Goal: Complete application form

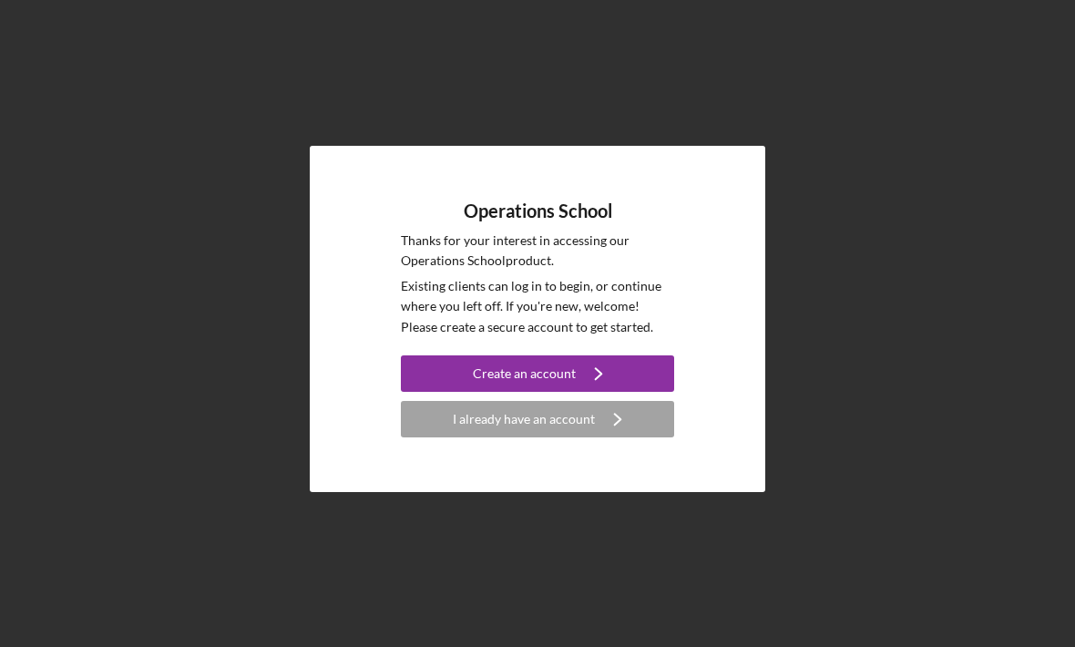
click at [555, 437] on div "I already have an account" at bounding box center [524, 419] width 142 height 36
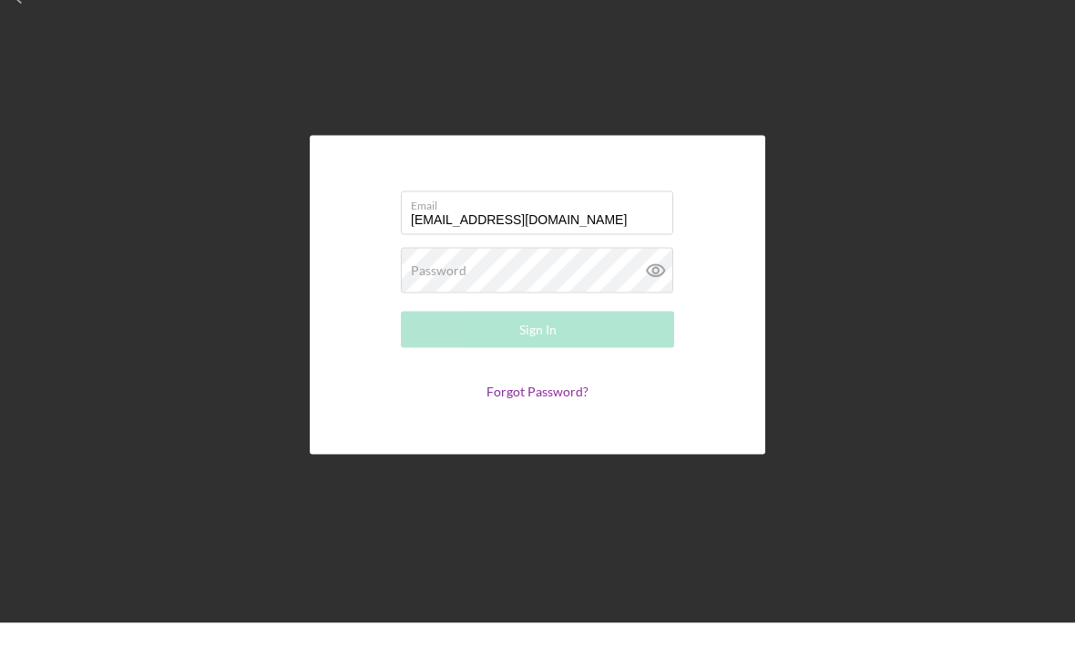
type input "tanisharc77@gmail.com"
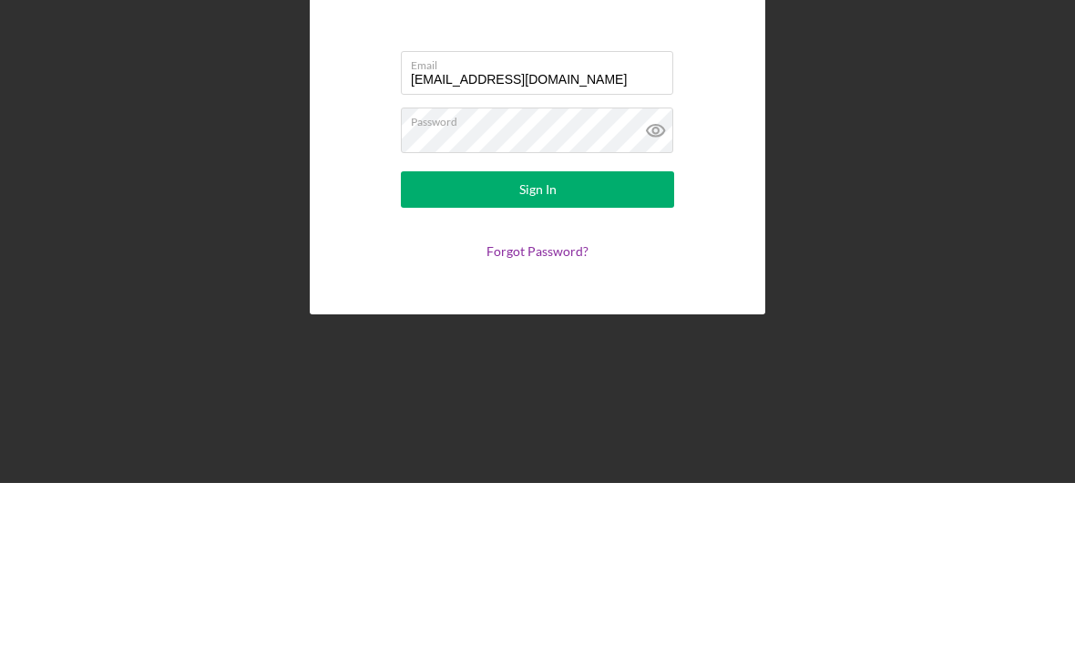
click at [597, 335] on button "Sign In" at bounding box center [537, 353] width 273 height 36
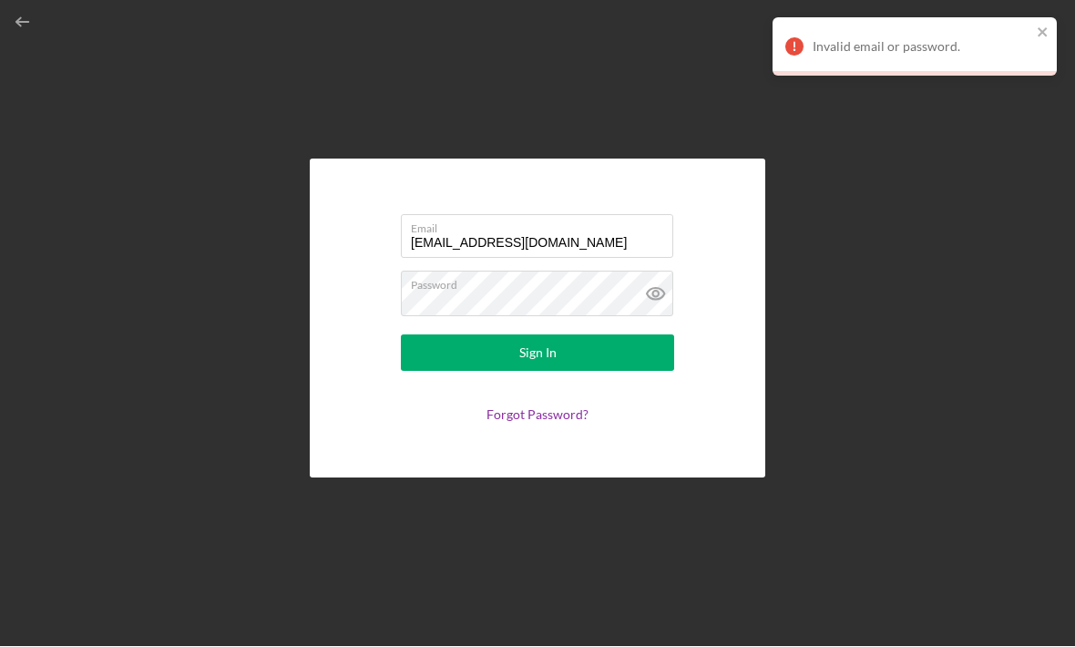
click at [1037, 36] on icon "close" at bounding box center [1043, 33] width 13 height 15
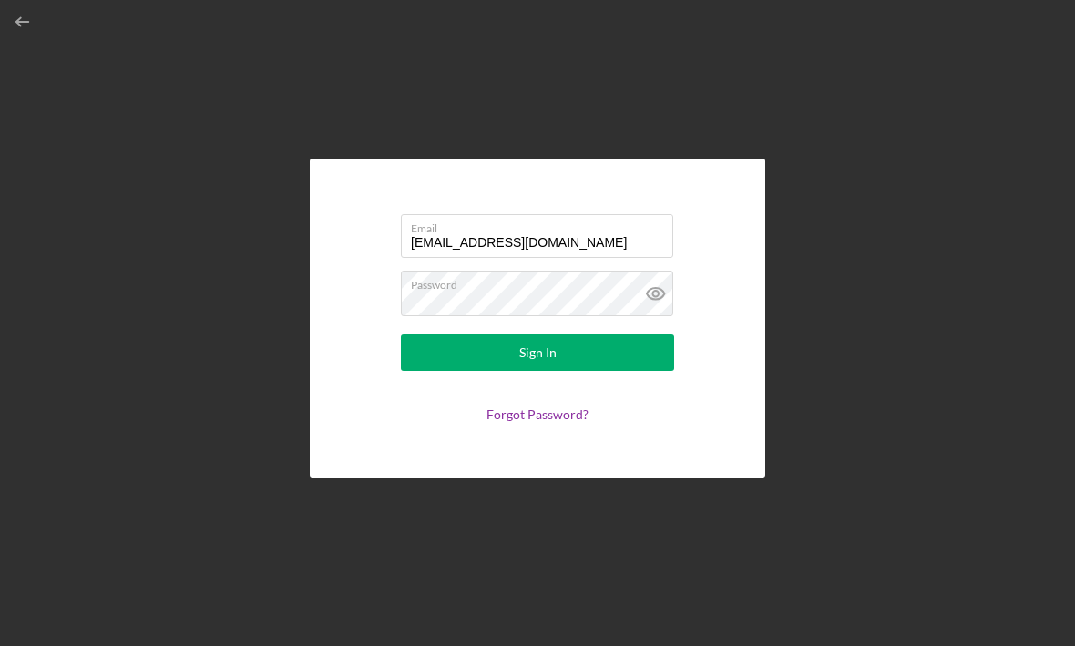
click at [668, 271] on icon at bounding box center [656, 294] width 46 height 46
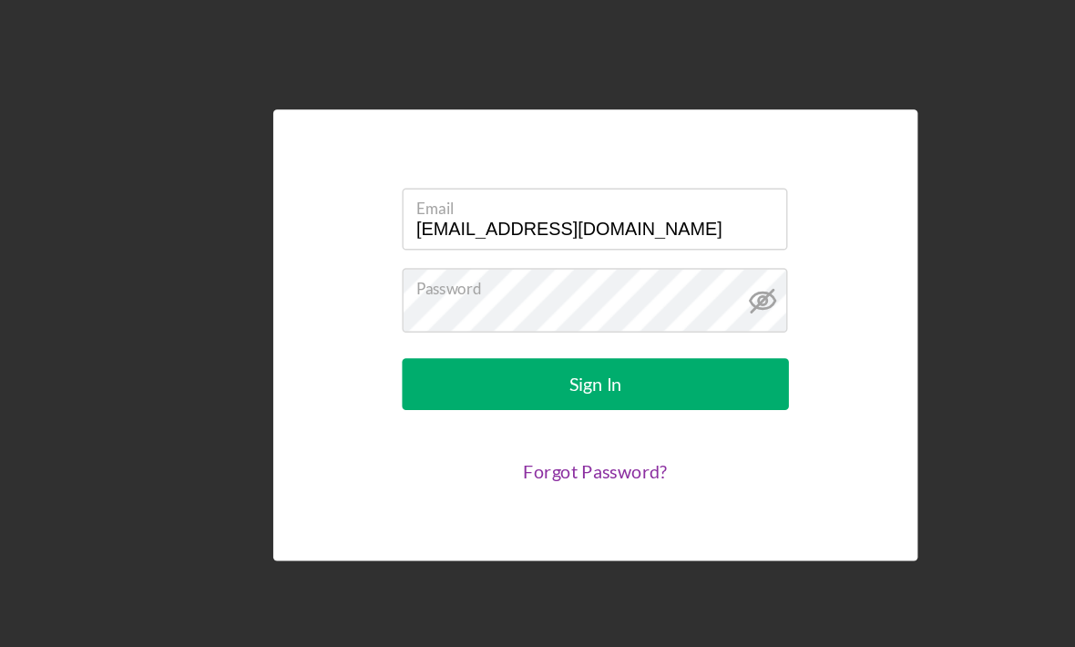
click at [486, 407] on link "Forgot Password?" at bounding box center [537, 414] width 102 height 15
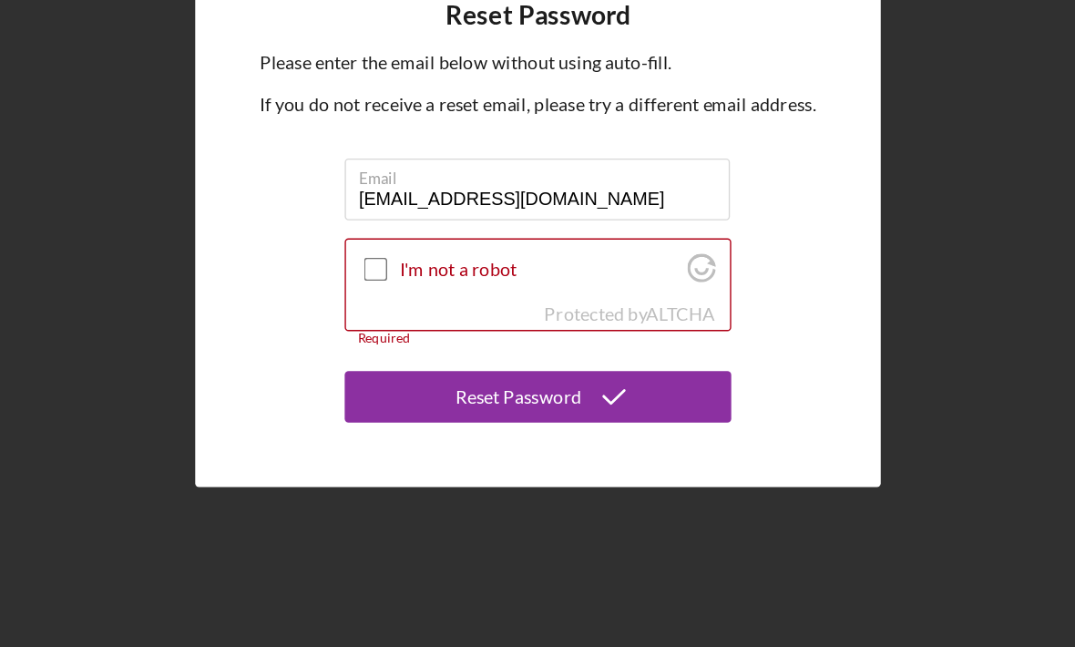
type input "Tanisharc77@gmail.com"
click at [414, 352] on input "I'm not a robot" at bounding box center [422, 360] width 16 height 16
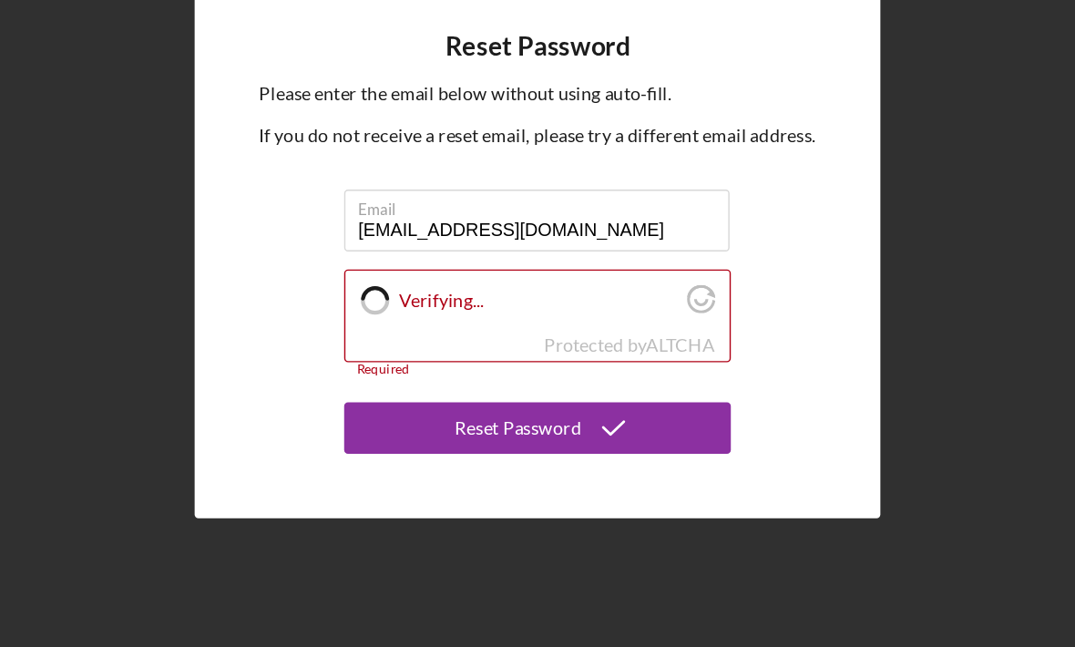
checkbox input "true"
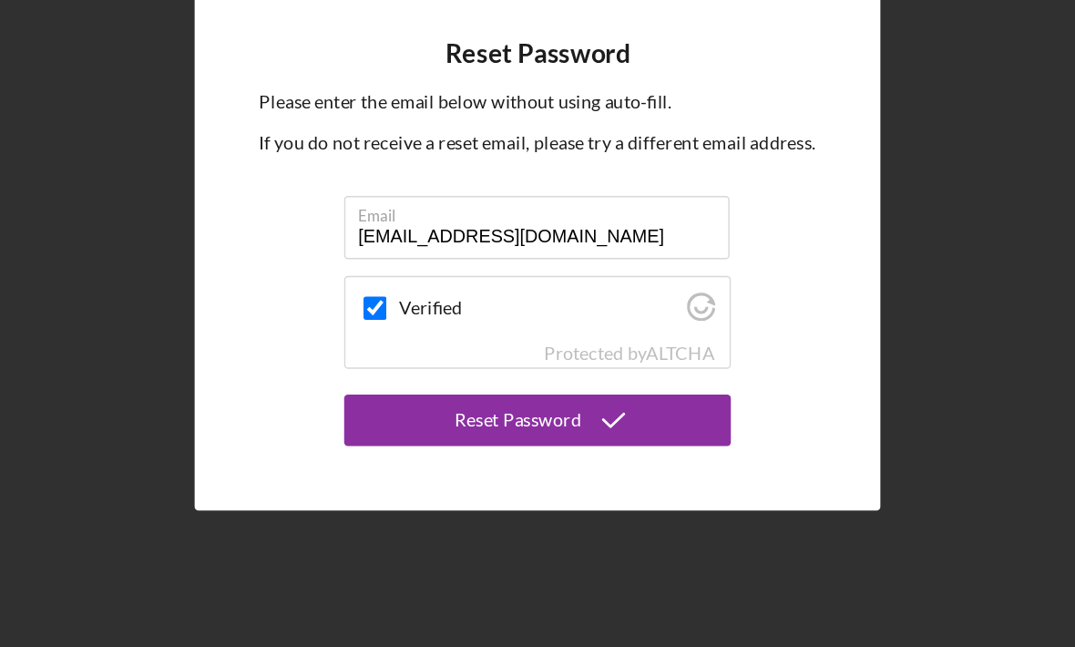
click at [479, 426] on div "Reset Password" at bounding box center [523, 444] width 89 height 36
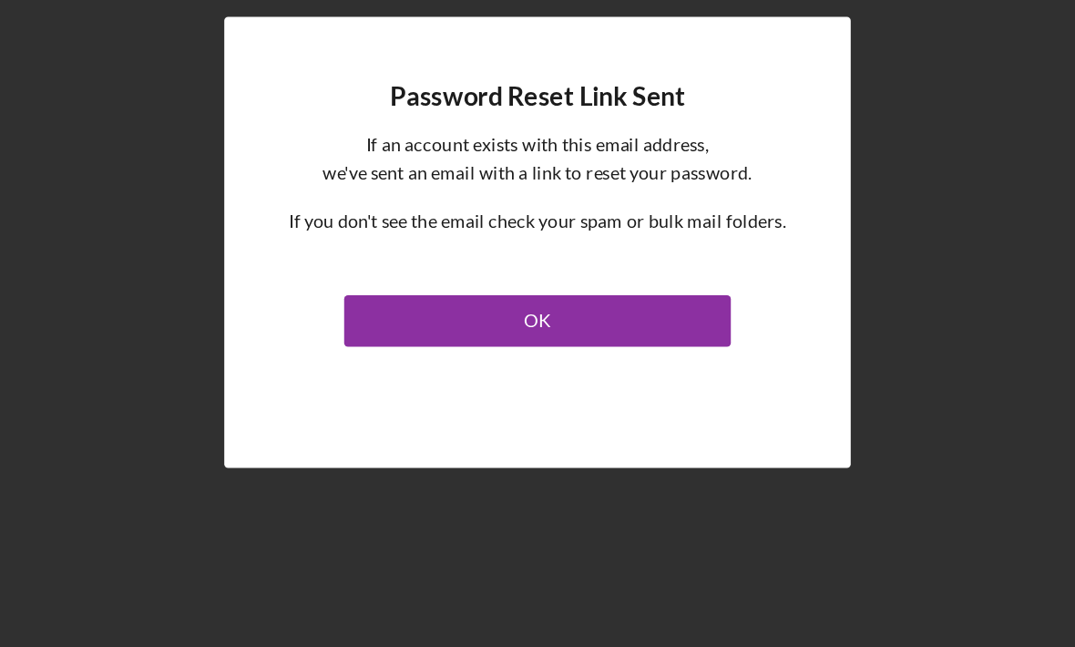
click at [401, 356] on button "OK" at bounding box center [537, 374] width 273 height 36
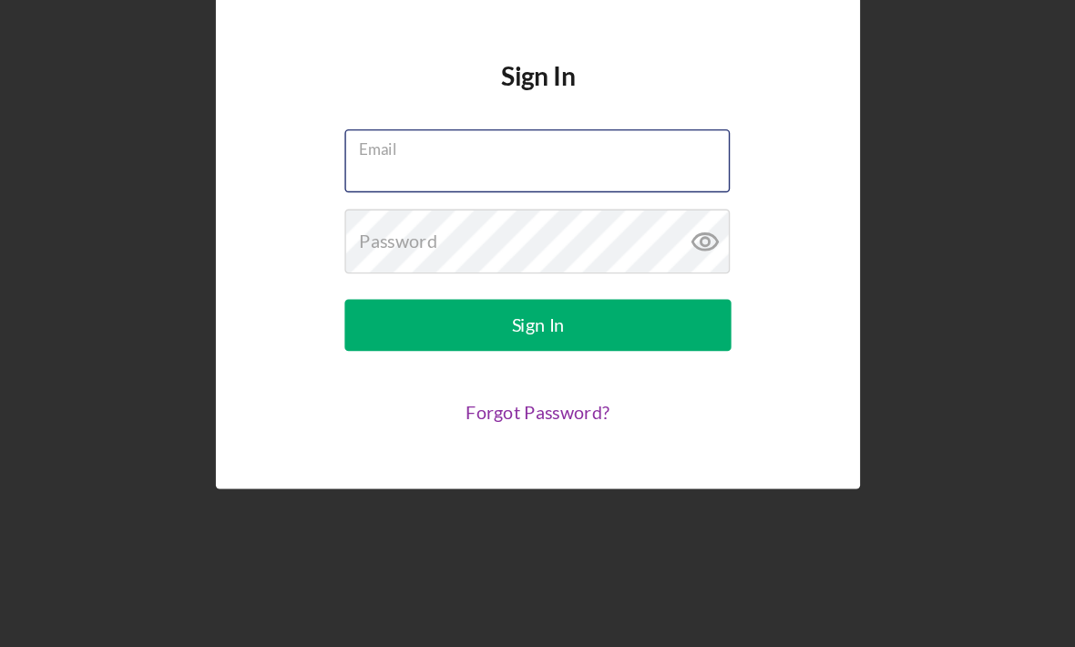
scroll to position [60, 0]
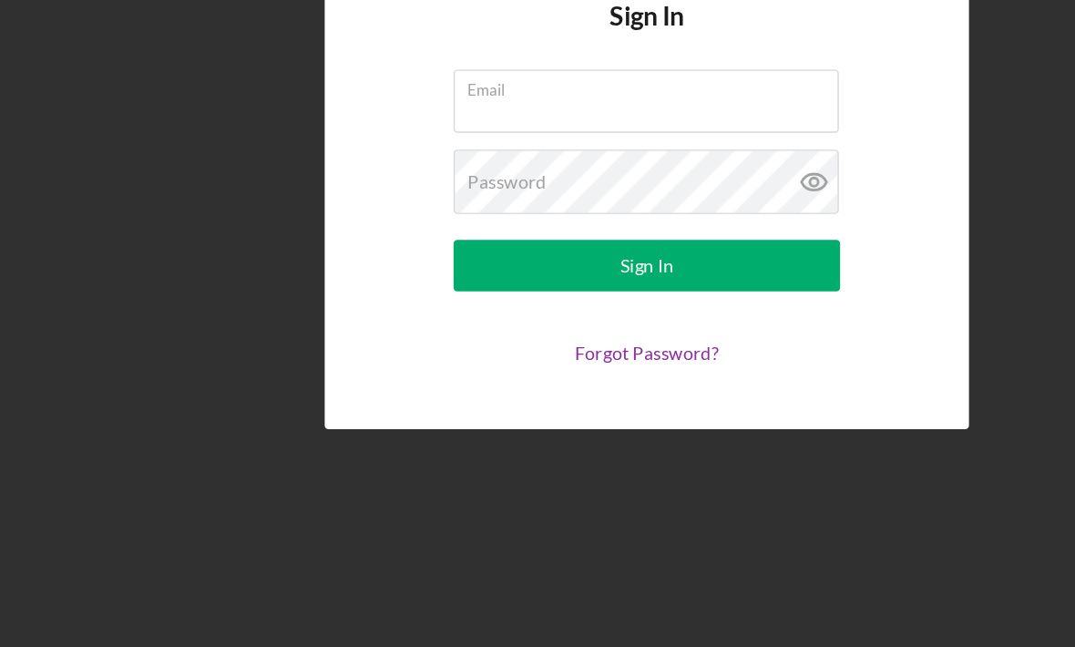
click at [731, 94] on div "Sign In Email Password Sign In Forgot Password?" at bounding box center [537, 319] width 1057 height 638
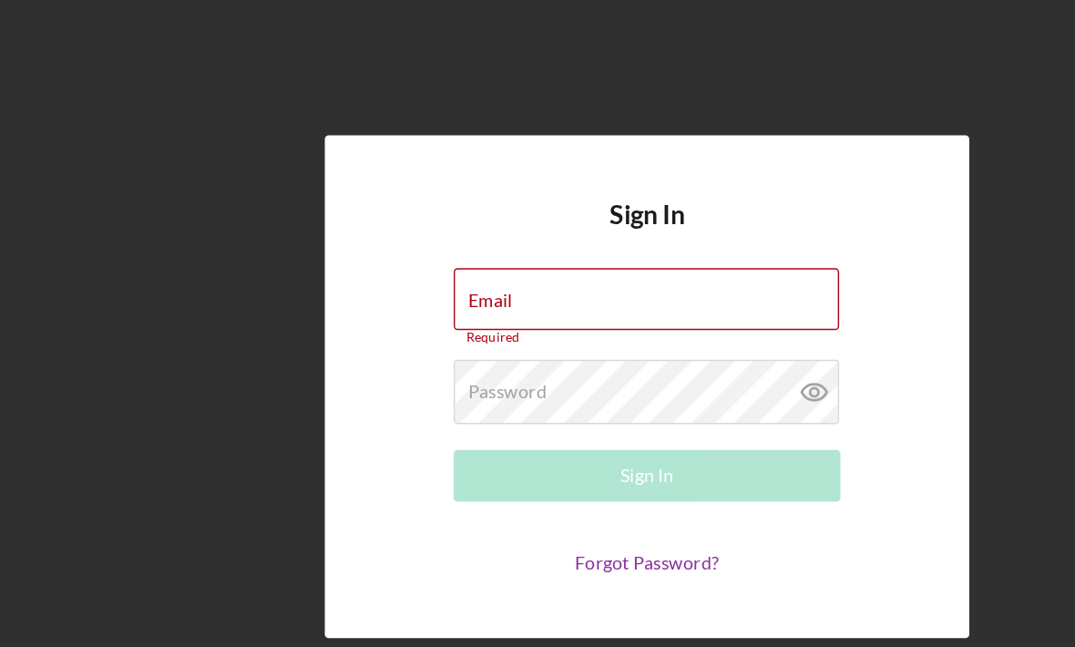
click at [129, 100] on div "Sign In Email Required Password Required Sign In Forgot Password?" at bounding box center [537, 319] width 1057 height 638
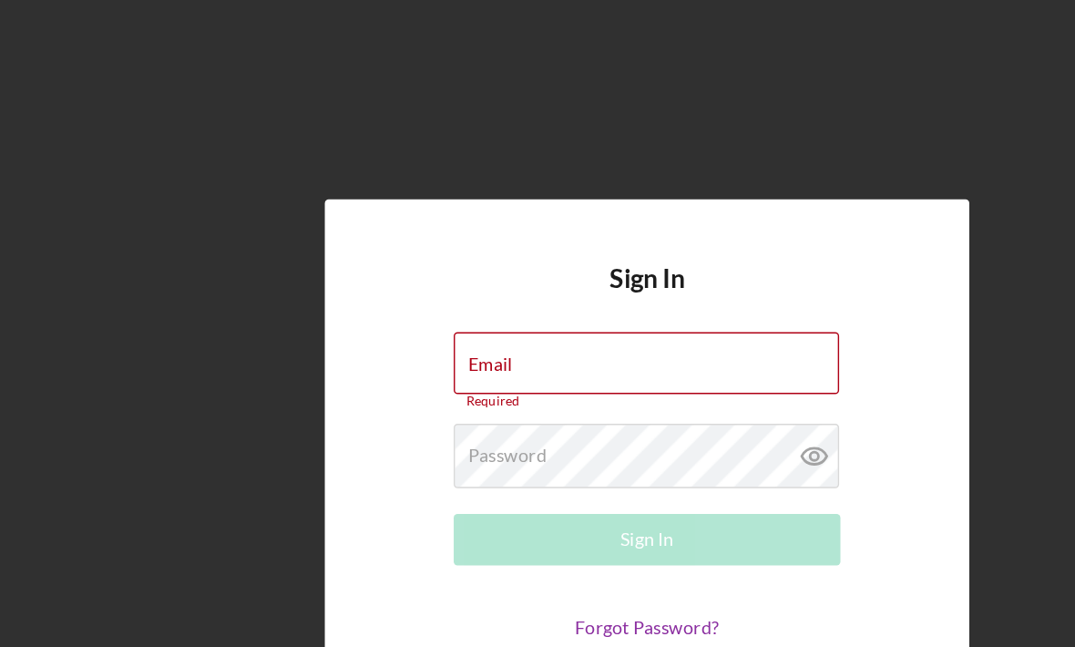
scroll to position [0, 0]
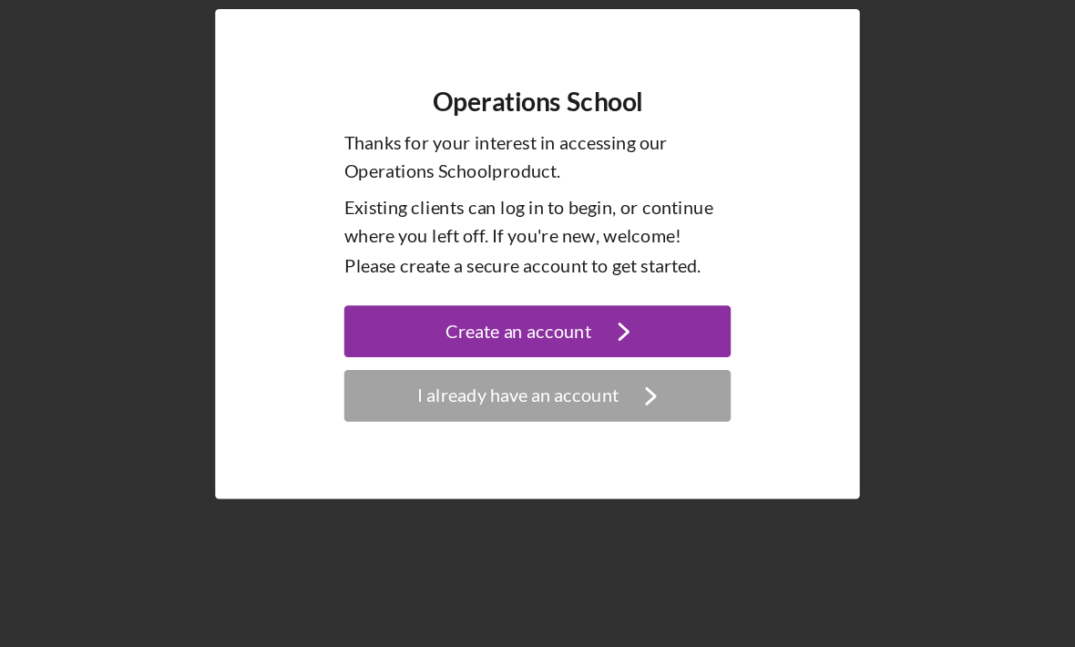
scroll to position [35, 0]
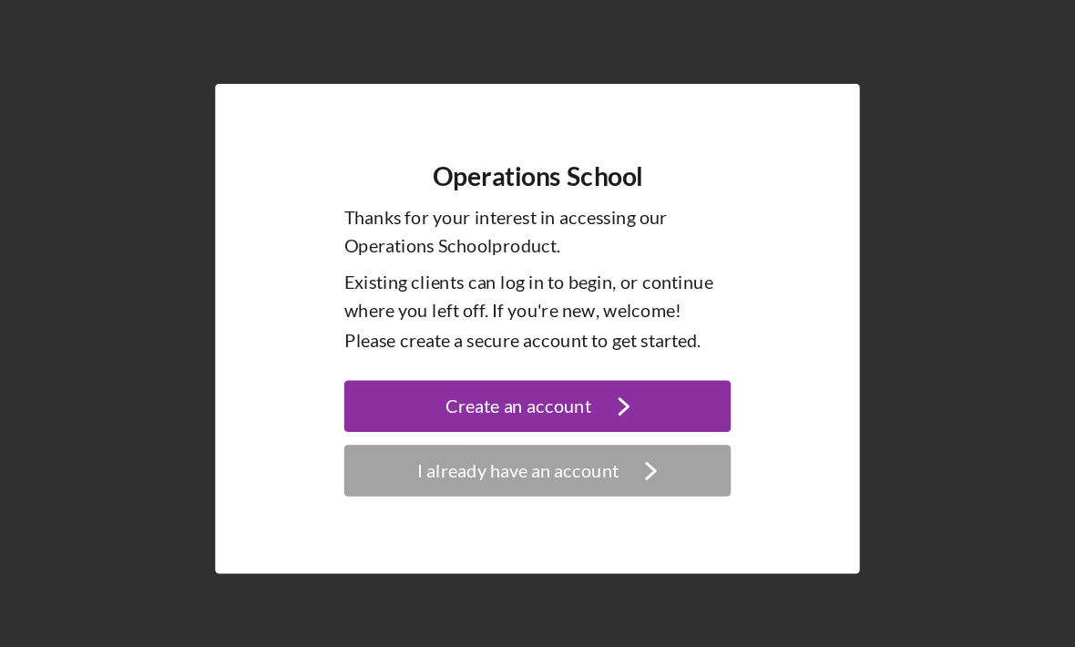
click at [576, 351] on icon "Icon/Navigate" at bounding box center [599, 374] width 46 height 46
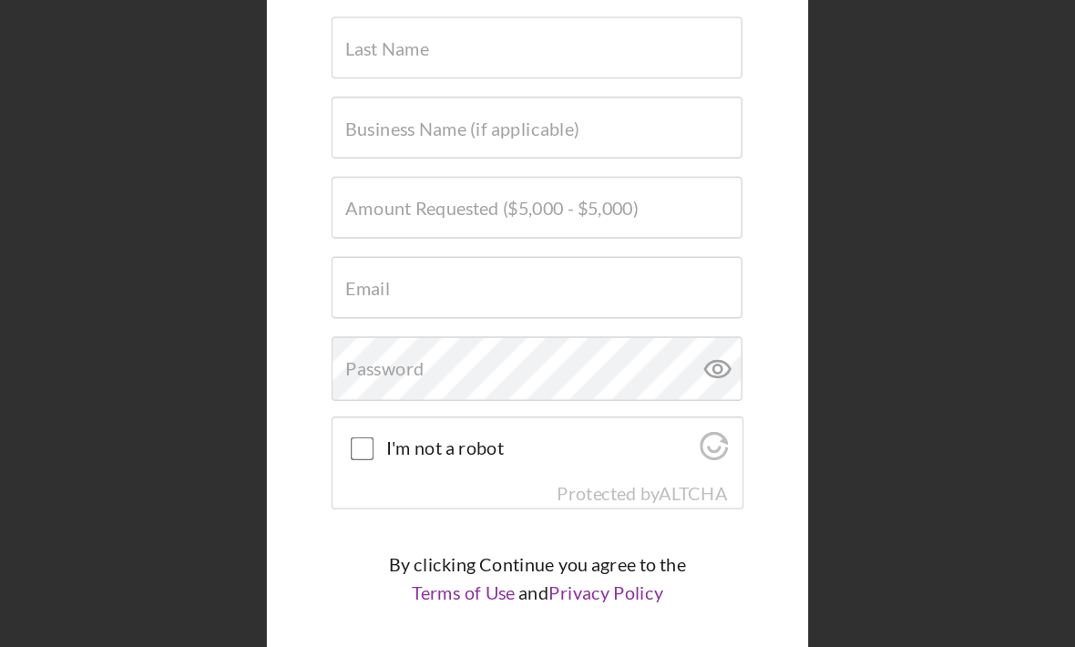
click at [620, 215] on div "Create Account First Name Last Name Business Name (if applicable) Amount Reques…" at bounding box center [537, 319] width 1057 height 638
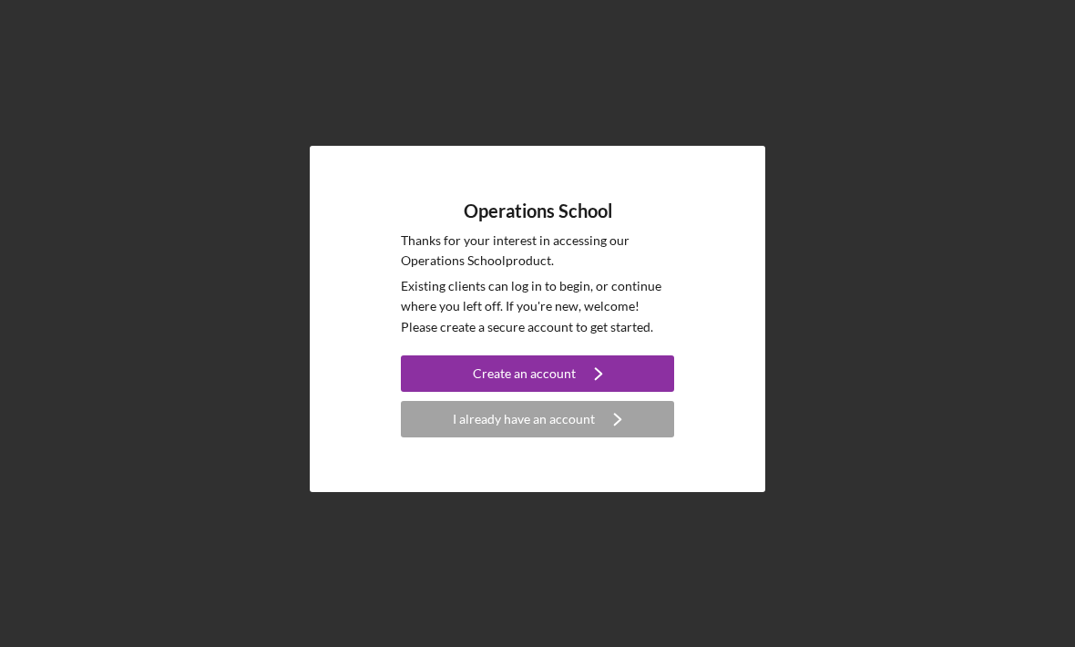
click at [578, 437] on div "I already have an account" at bounding box center [524, 419] width 142 height 36
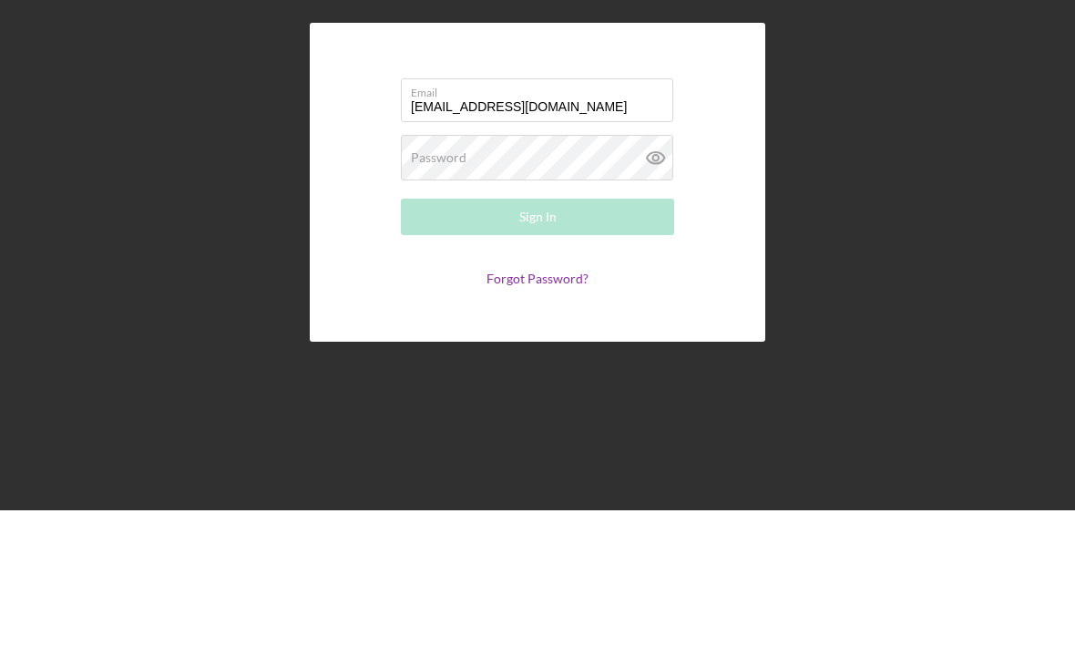
type input "tanisharc77@gmail.com"
click at [563, 271] on div "Password Required" at bounding box center [537, 294] width 273 height 46
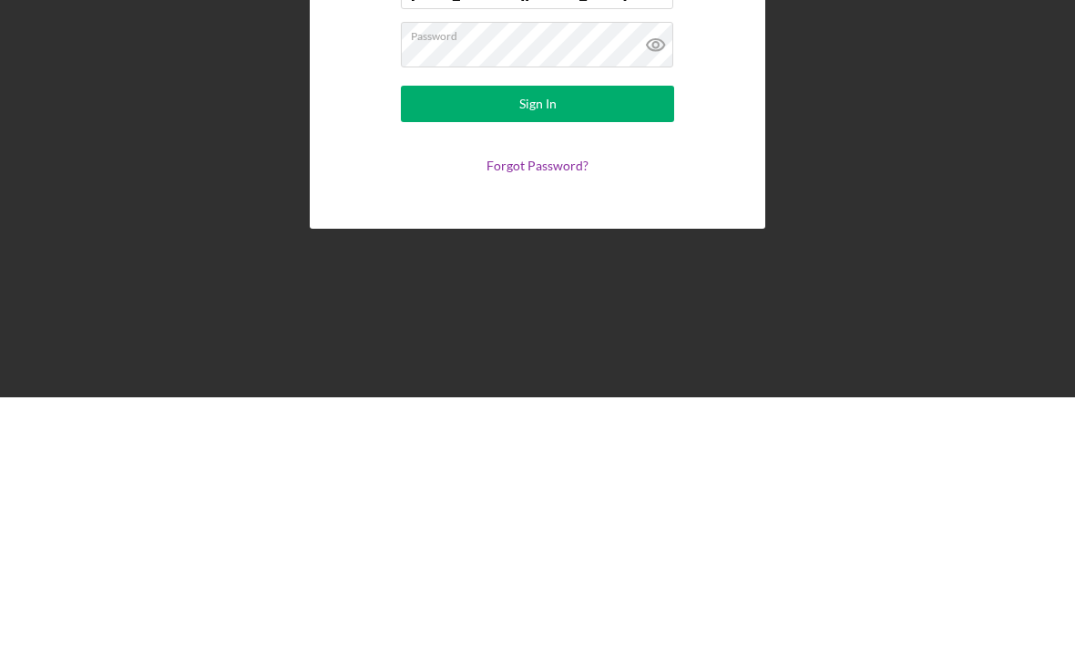
click at [552, 335] on div "Sign In" at bounding box center [537, 353] width 37 height 36
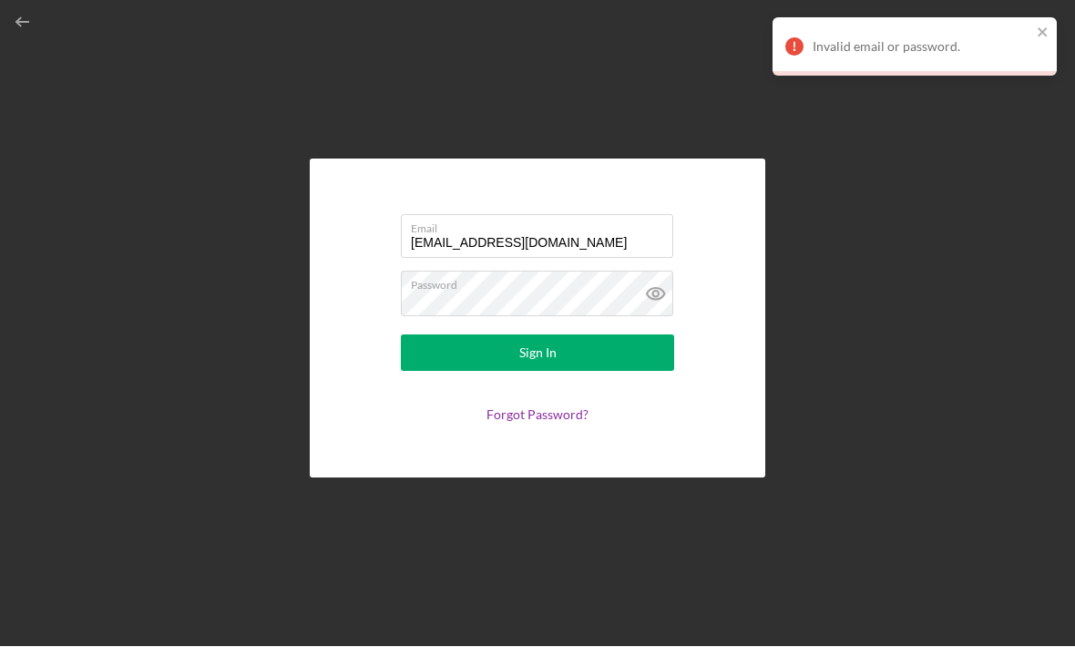
click at [550, 335] on div "Sign In" at bounding box center [537, 353] width 37 height 36
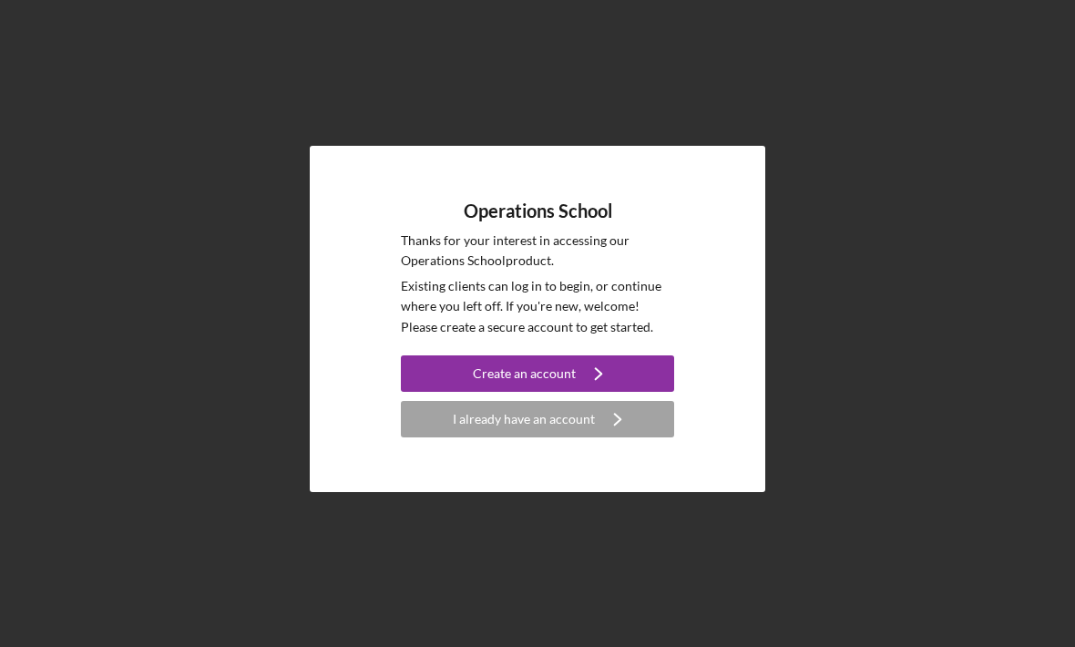
click at [605, 387] on icon "Icon/Navigate" at bounding box center [599, 374] width 46 height 46
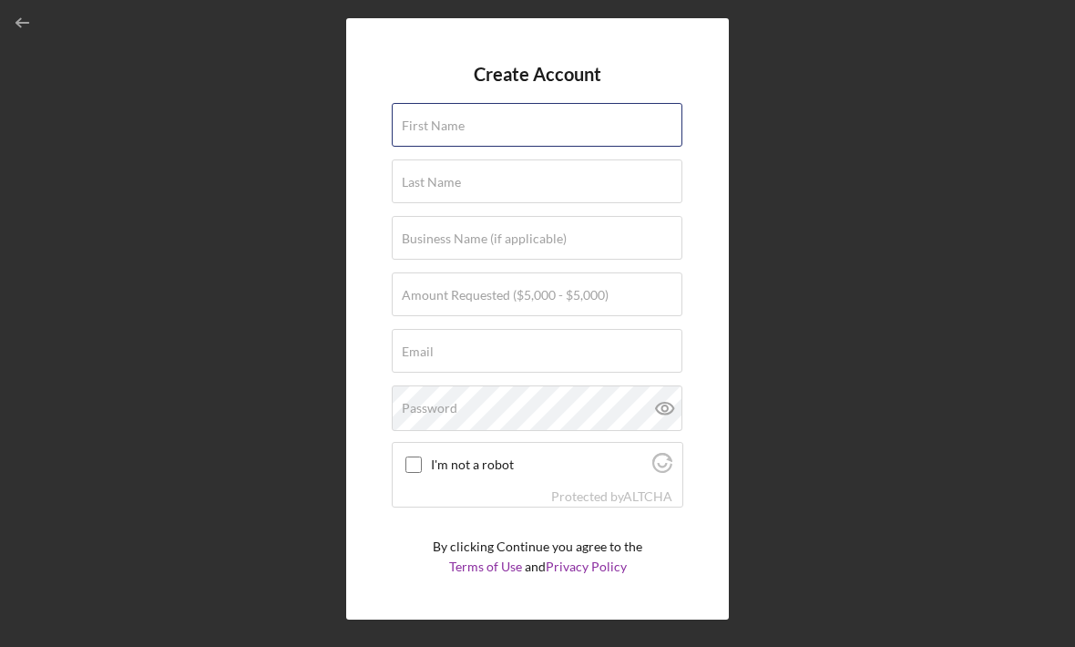
click at [570, 120] on input "First Name" at bounding box center [537, 125] width 291 height 44
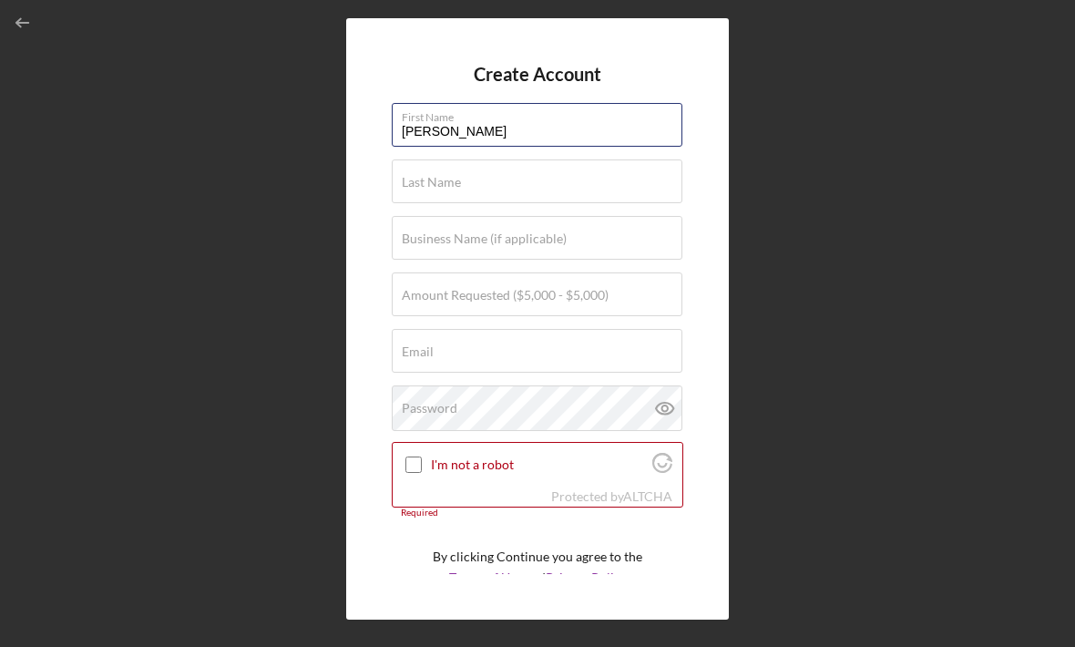
type input "[PERSON_NAME]"
click at [561, 194] on div "Last Name Required" at bounding box center [538, 182] width 292 height 46
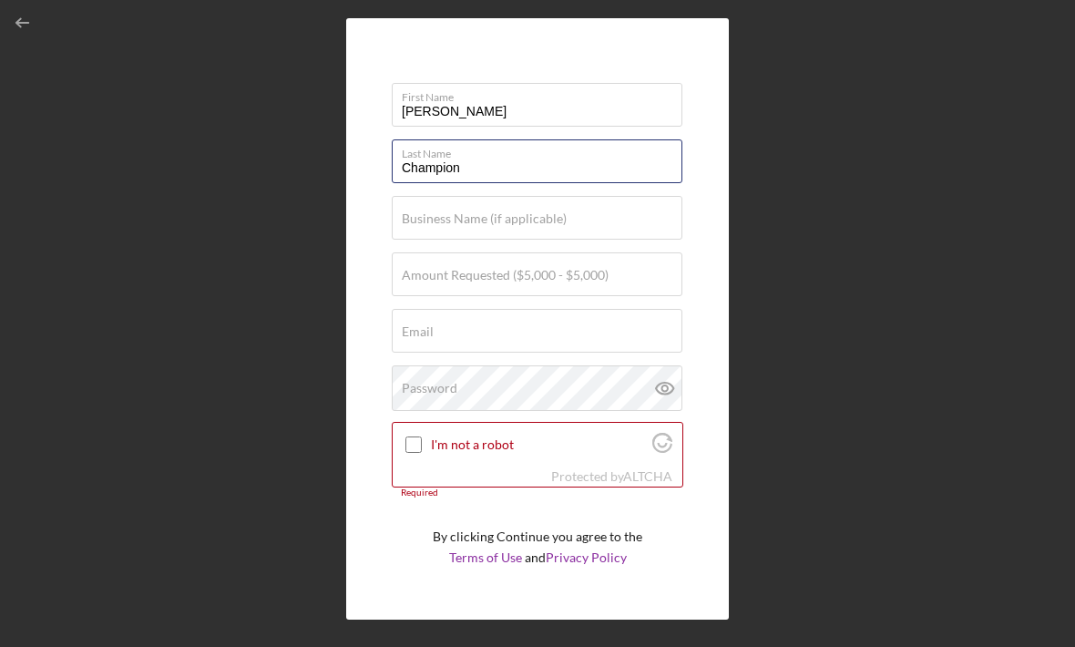
scroll to position [20, 0]
type input "Champion"
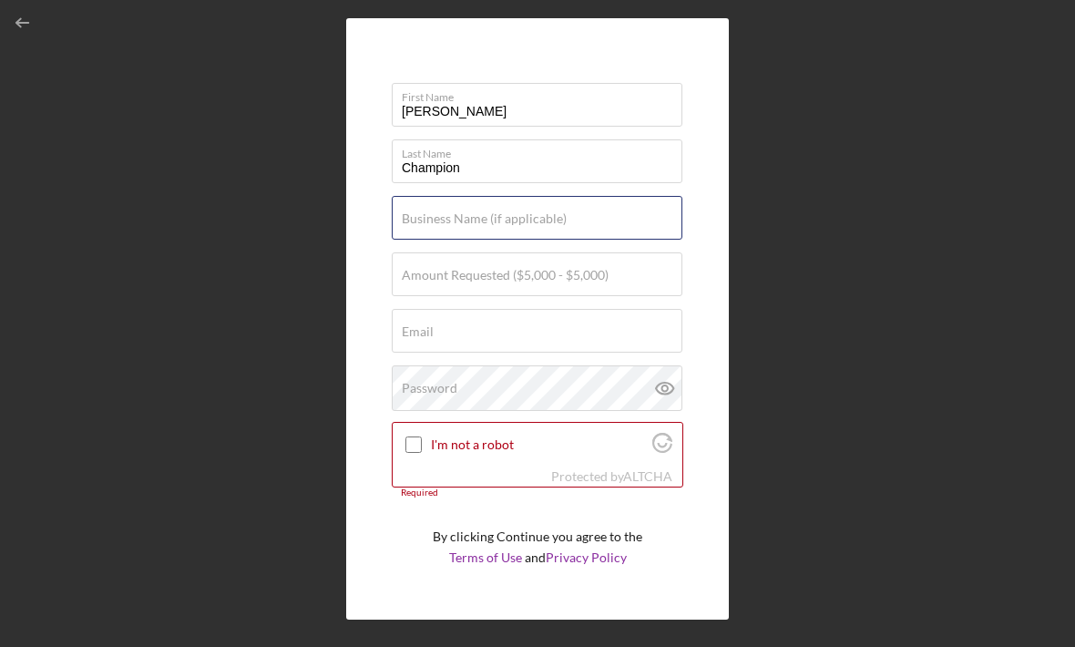
click at [491, 235] on input "Business Name (if applicable)" at bounding box center [537, 218] width 291 height 44
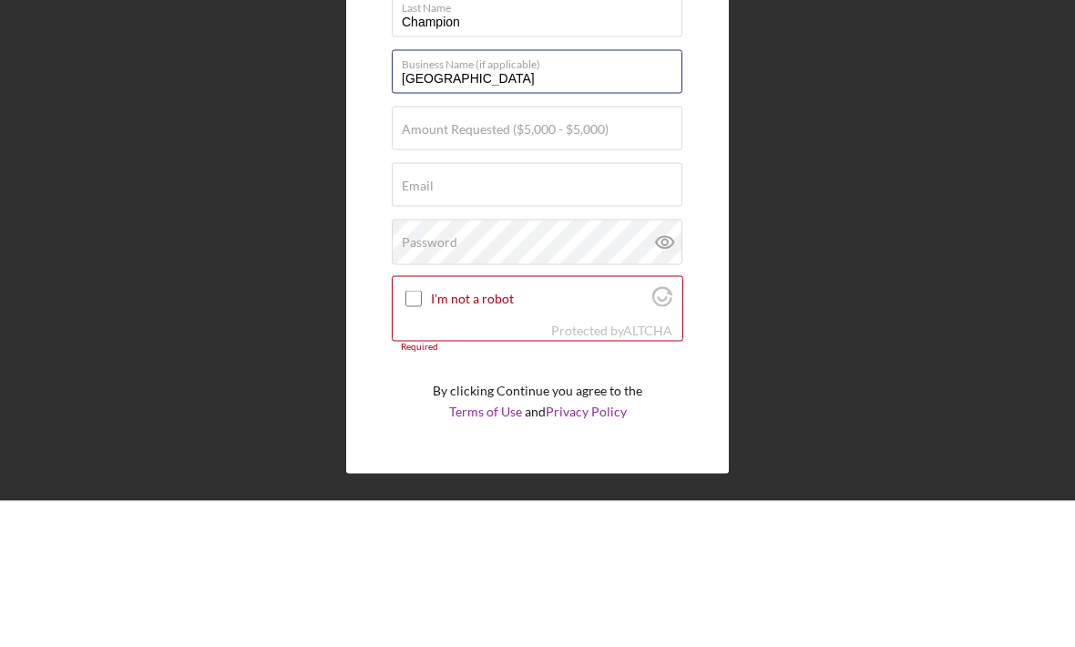
type input "[GEOGRAPHIC_DATA]"
click at [604, 268] on label "Amount Requested ($5,000 - $5,000)" at bounding box center [505, 275] width 207 height 15
click at [604, 252] on input "Amount Requested ($5,000 - $5,000)" at bounding box center [537, 274] width 291 height 44
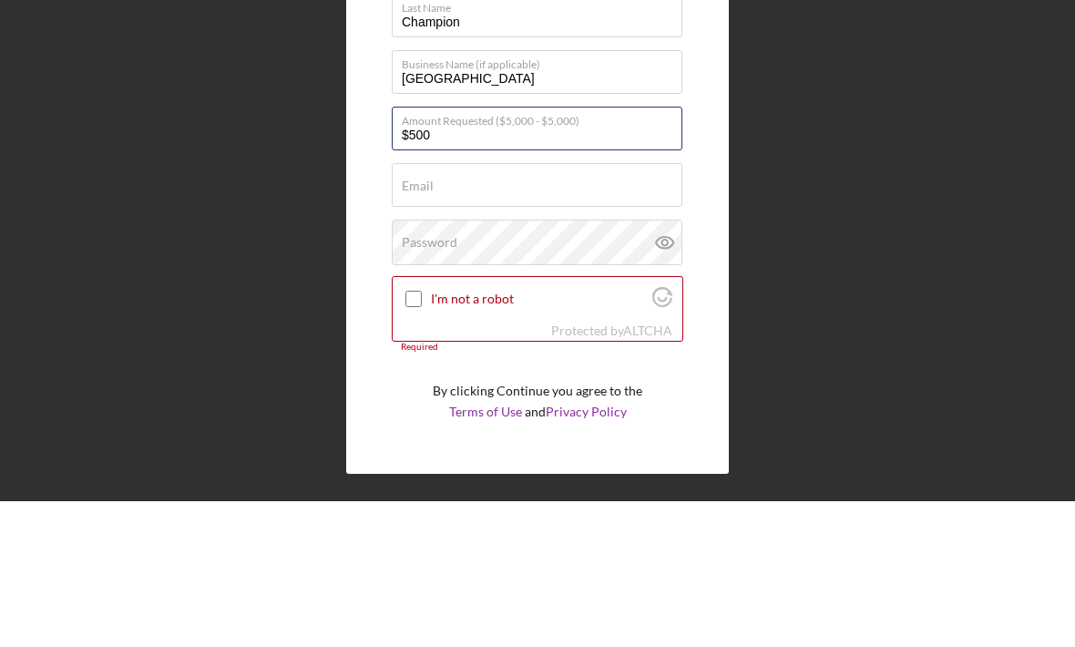
type input "$5,000"
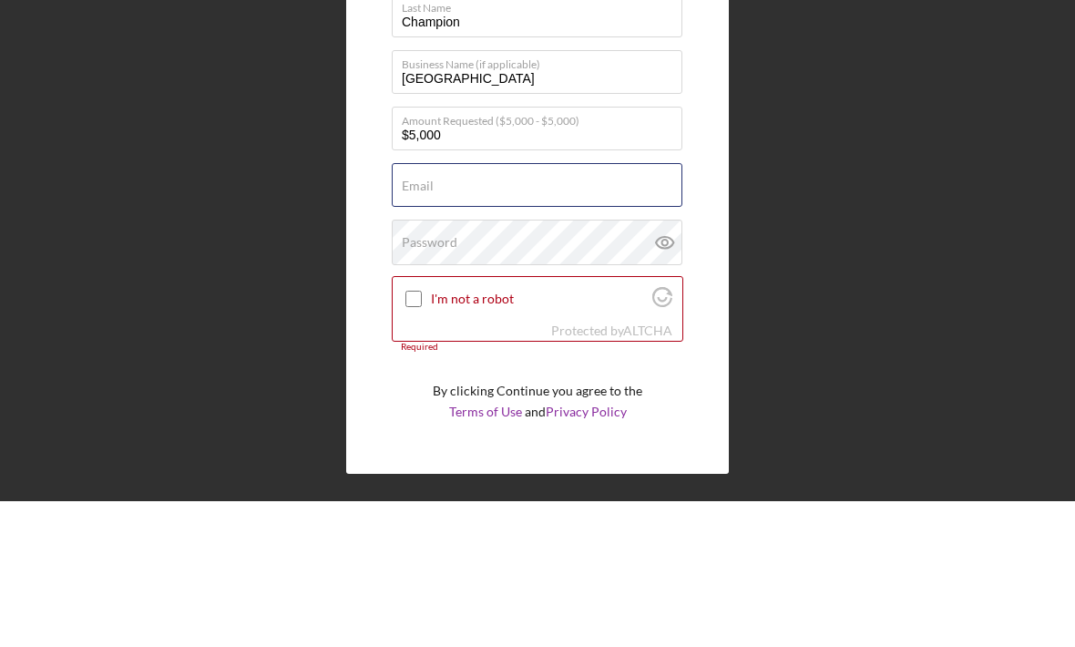
click at [580, 309] on div "Email Required" at bounding box center [538, 332] width 292 height 46
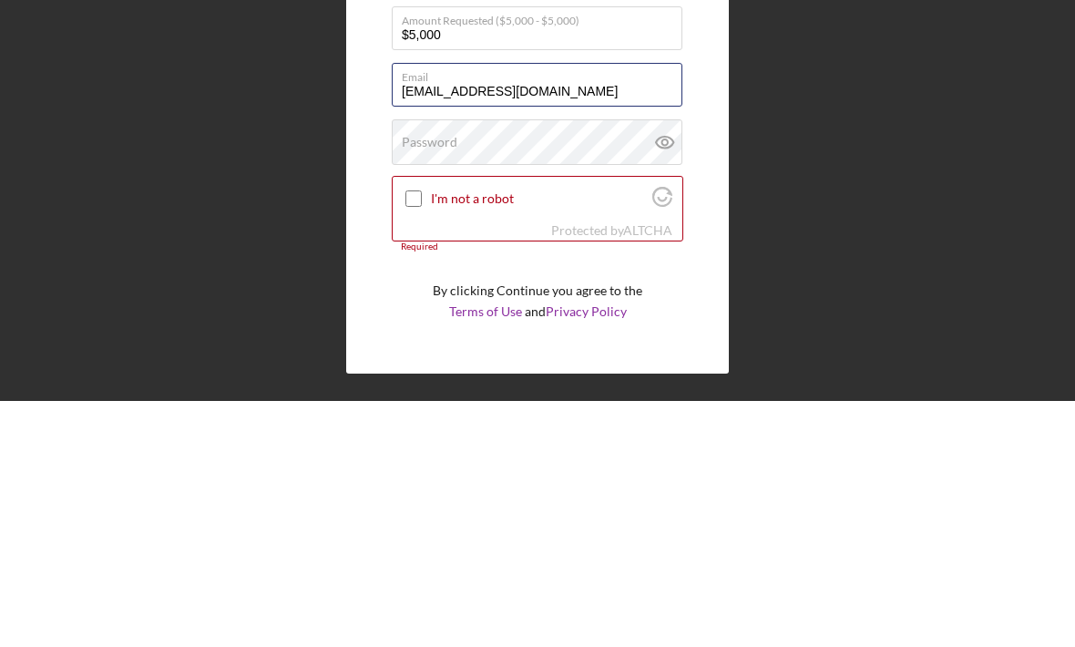
type input "[EMAIL_ADDRESS][DOMAIN_NAME]"
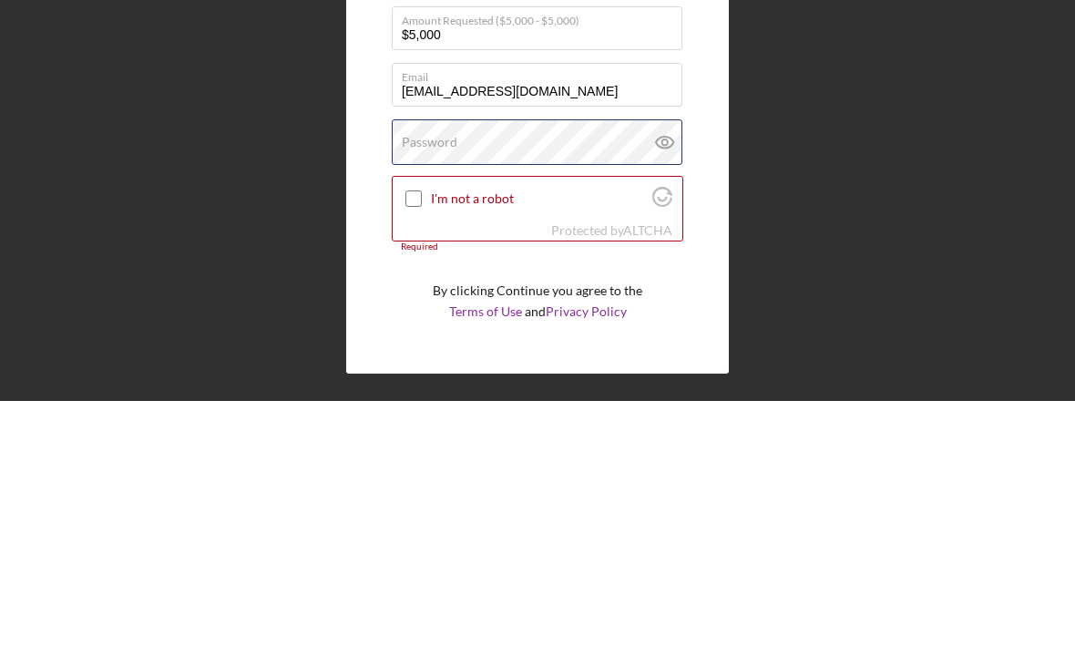
click at [599, 365] on div "Password" at bounding box center [538, 388] width 292 height 46
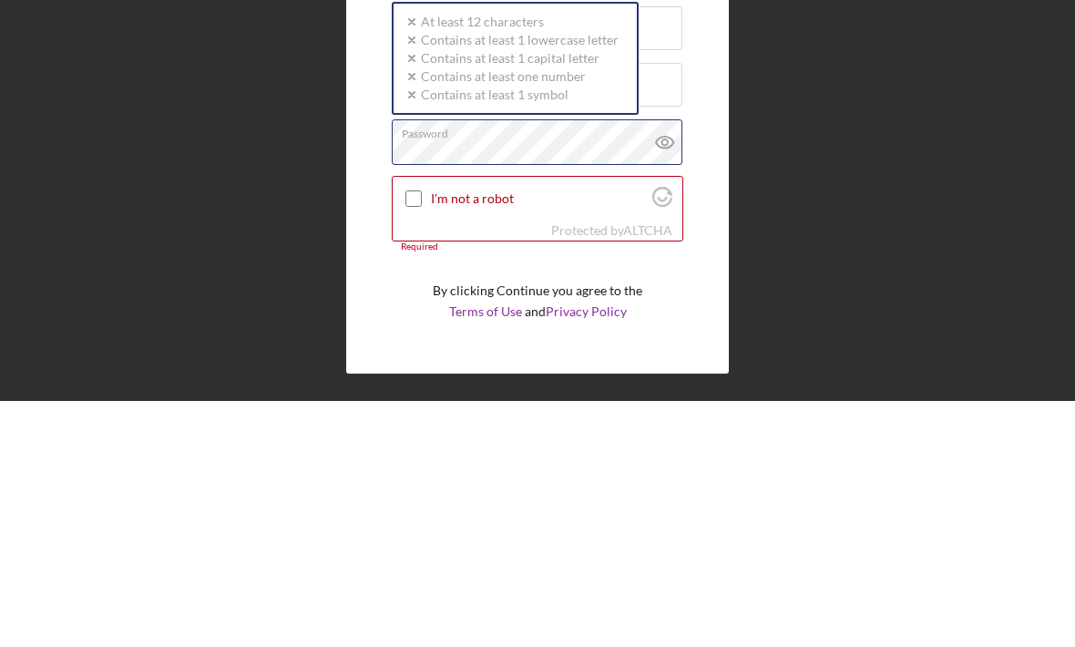
scroll to position [60, 0]
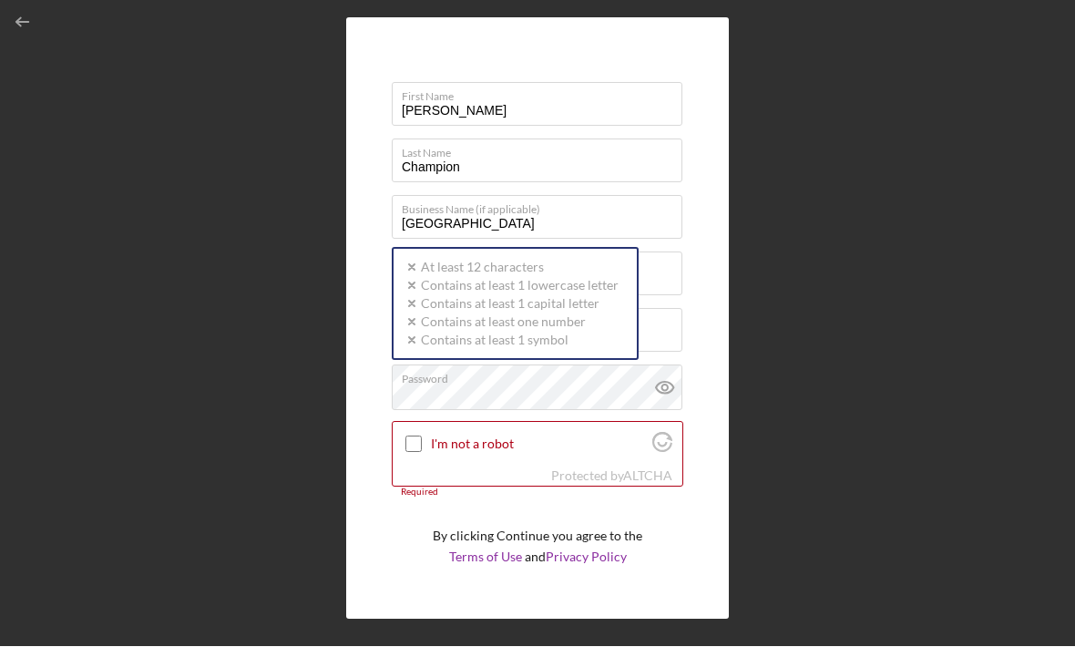
click at [515, 365] on div "Password Icon/icon-validation-no At least 12 characters Icon/icon-validation-no…" at bounding box center [538, 388] width 292 height 46
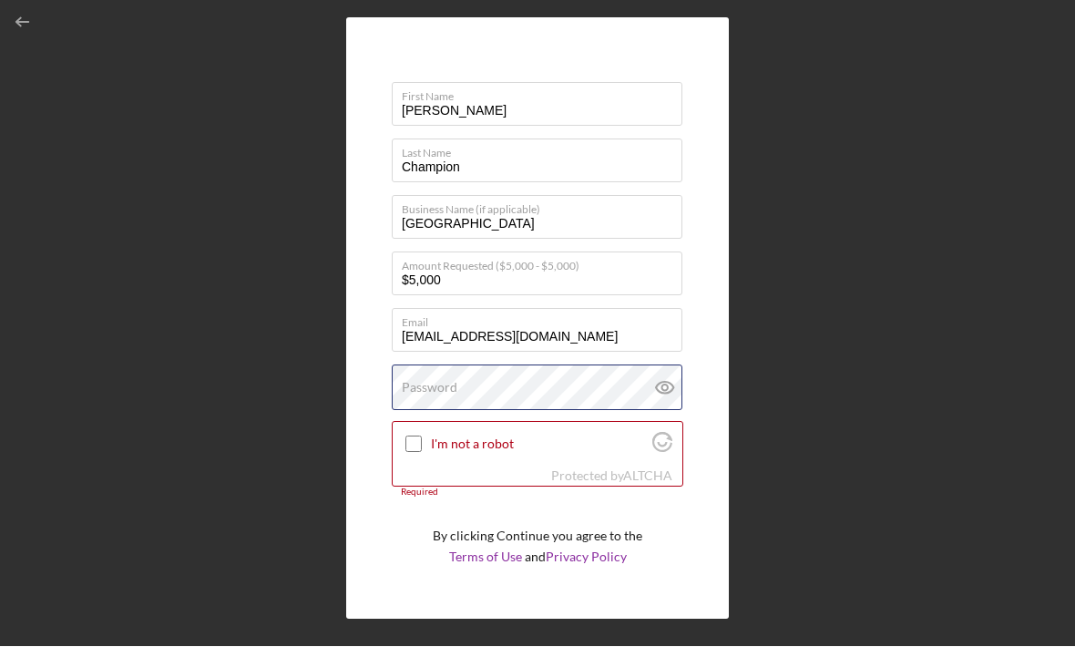
click at [526, 365] on div "Password" at bounding box center [538, 388] width 292 height 46
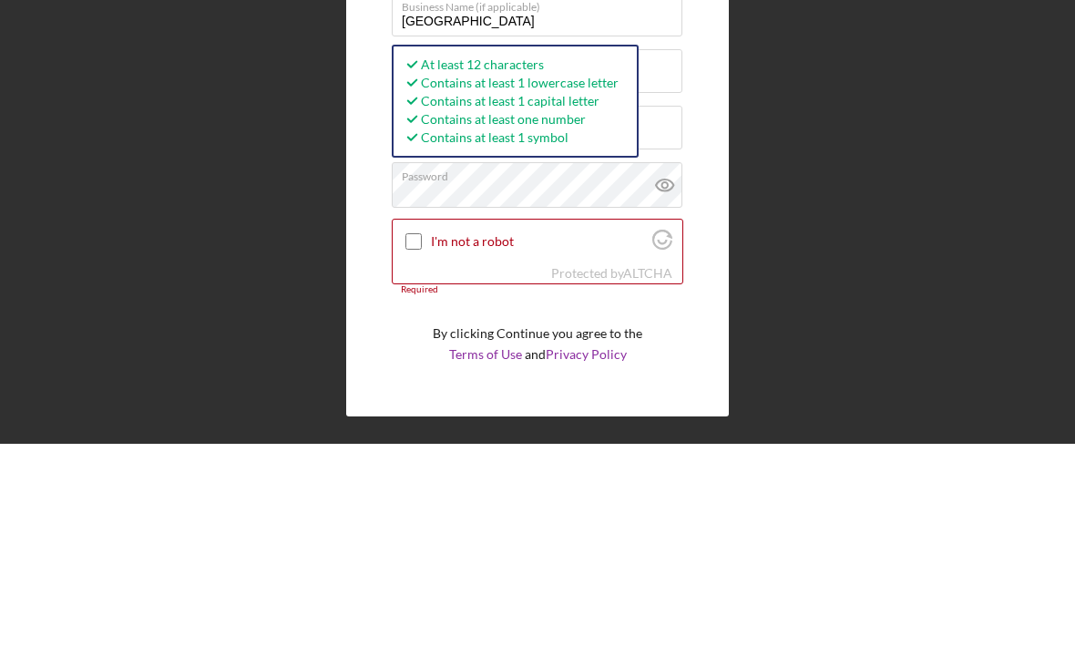
click at [566, 423] on div "I'm not a robot" at bounding box center [538, 444] width 290 height 43
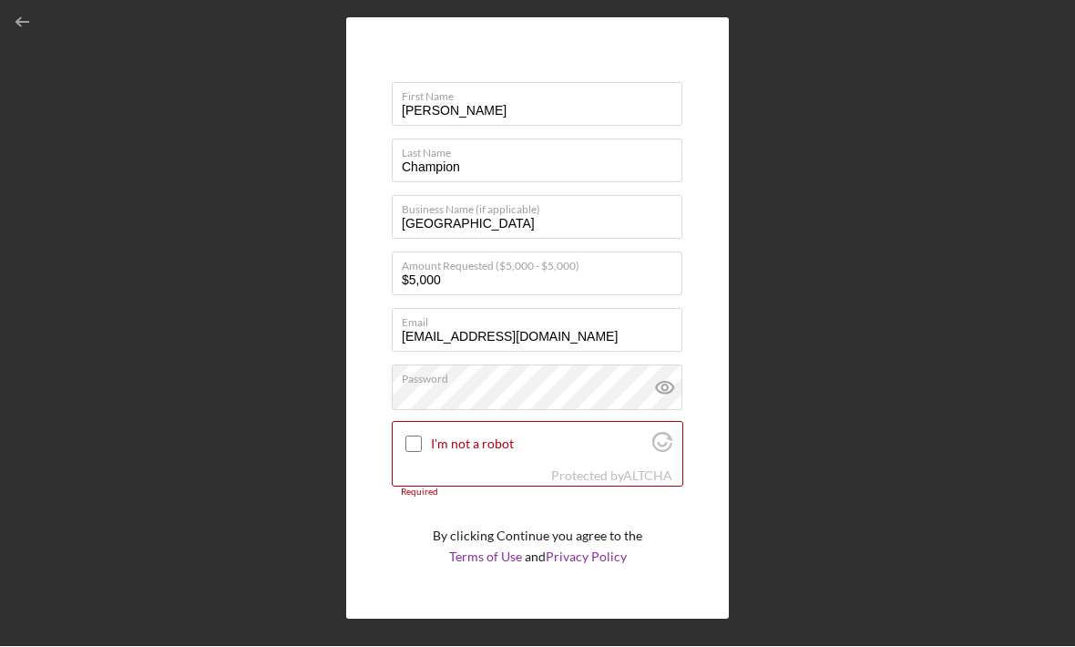
click at [409, 436] on input "I'm not a robot" at bounding box center [413, 444] width 16 height 16
checkbox input "true"
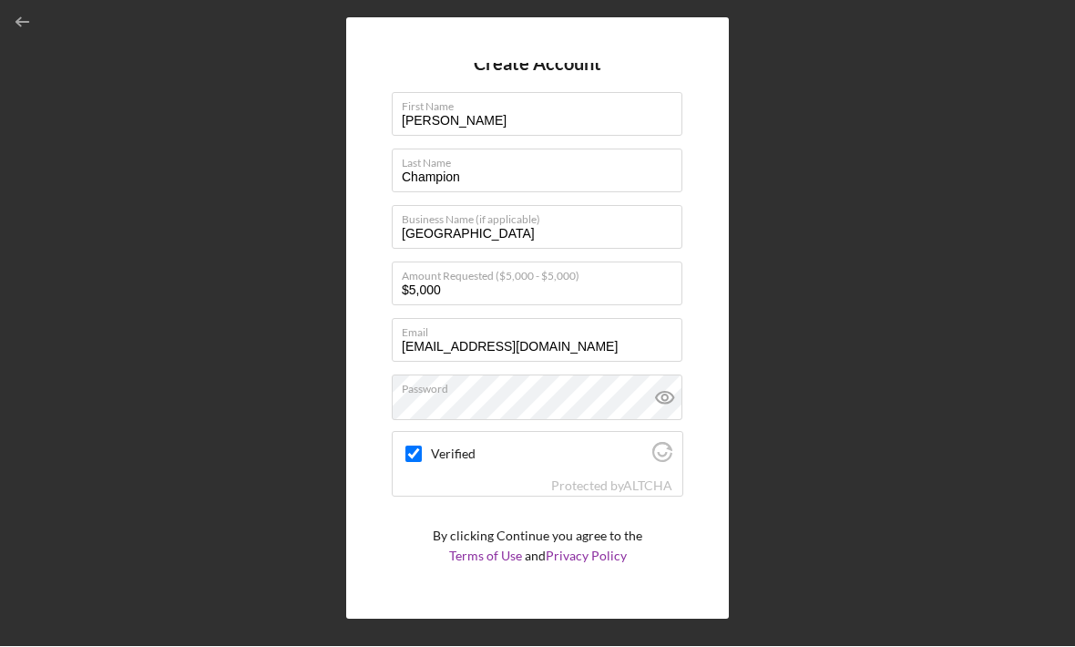
click at [671, 375] on icon at bounding box center [665, 398] width 46 height 46
click at [659, 375] on icon at bounding box center [665, 398] width 46 height 46
click at [551, 586] on div "Create Account" at bounding box center [523, 604] width 89 height 36
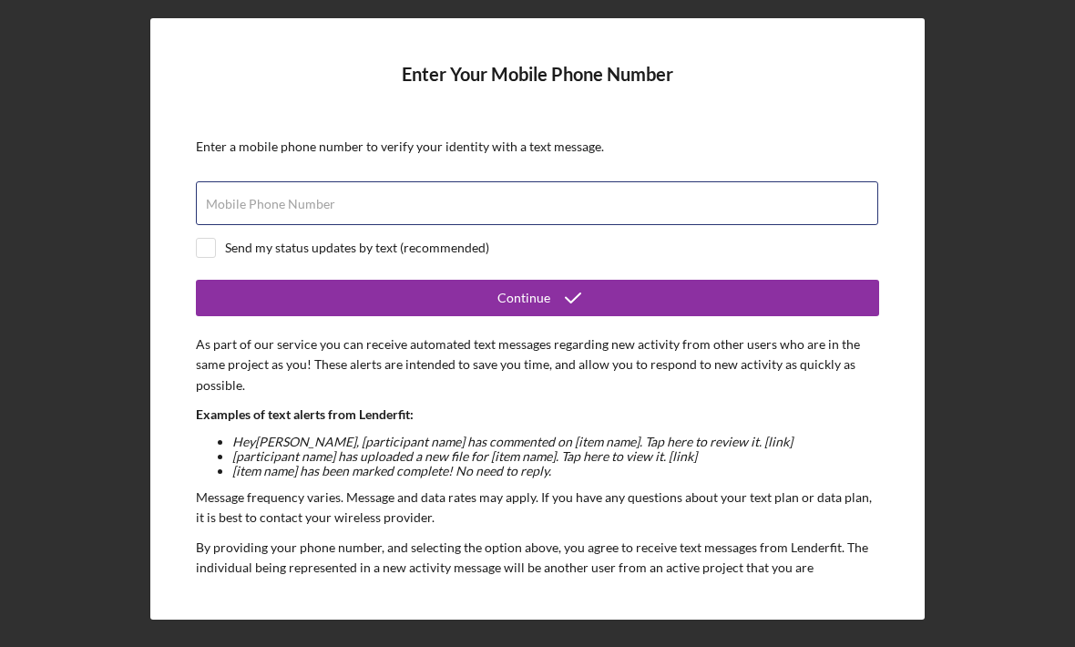
click at [559, 181] on div "Mobile Phone Number" at bounding box center [537, 204] width 683 height 46
type input "[PHONE_NUMBER]"
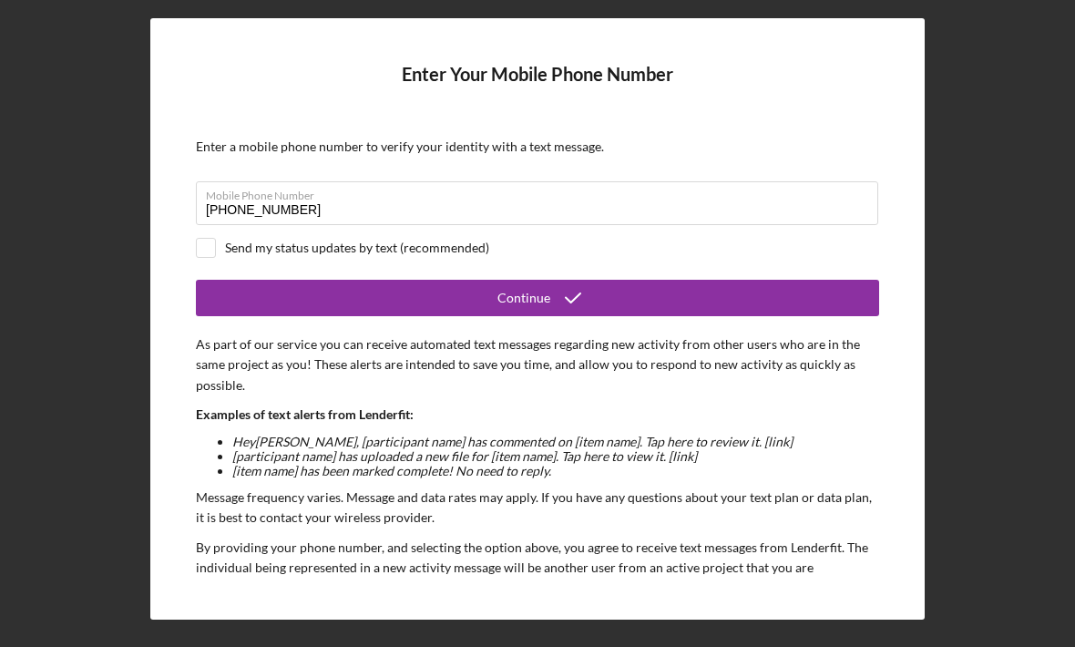
click at [209, 239] on input "checkbox" at bounding box center [206, 248] width 18 height 18
checkbox input "true"
click at [606, 280] on button "Continue" at bounding box center [537, 298] width 683 height 36
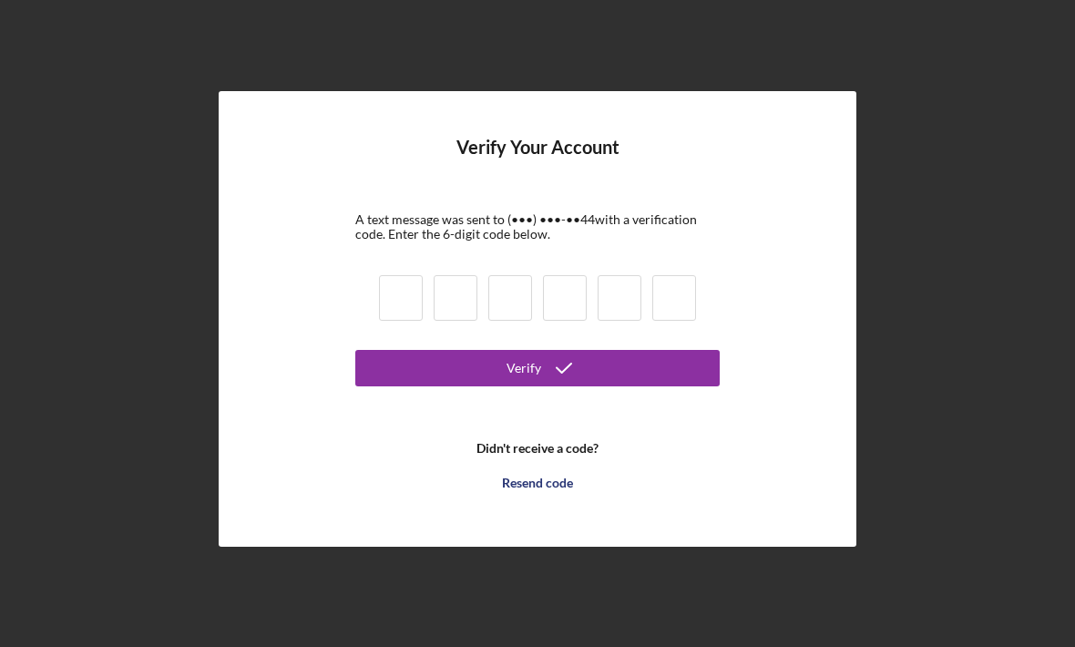
click at [411, 275] on input at bounding box center [401, 298] width 44 height 46
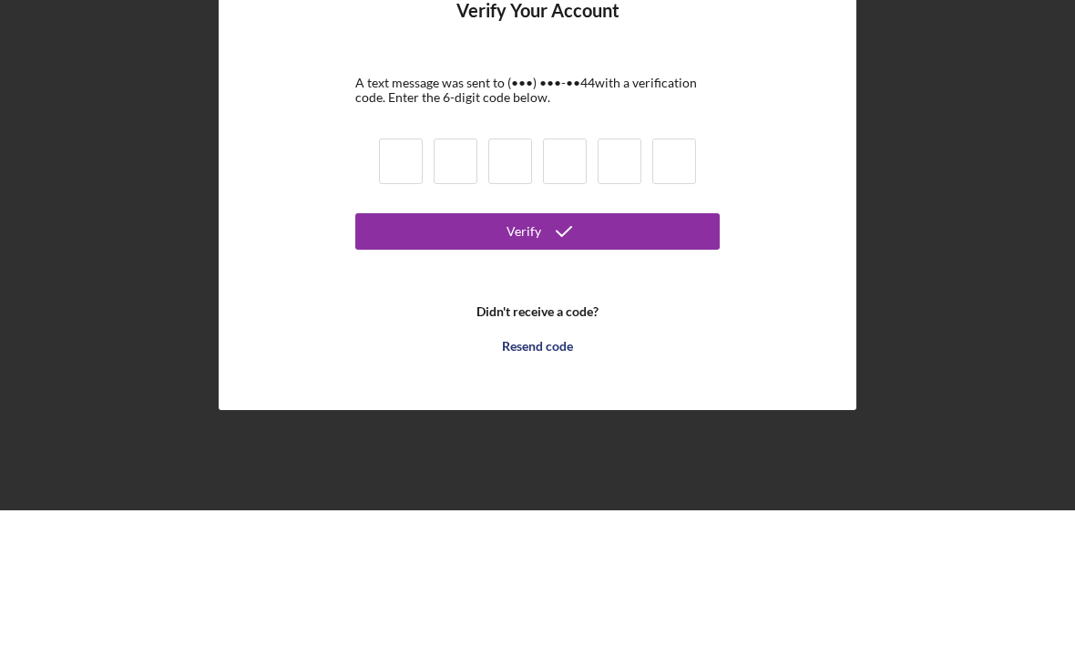
type input "1"
type input "5"
type input "4"
type input "5"
click at [566, 275] on input at bounding box center [565, 298] width 44 height 46
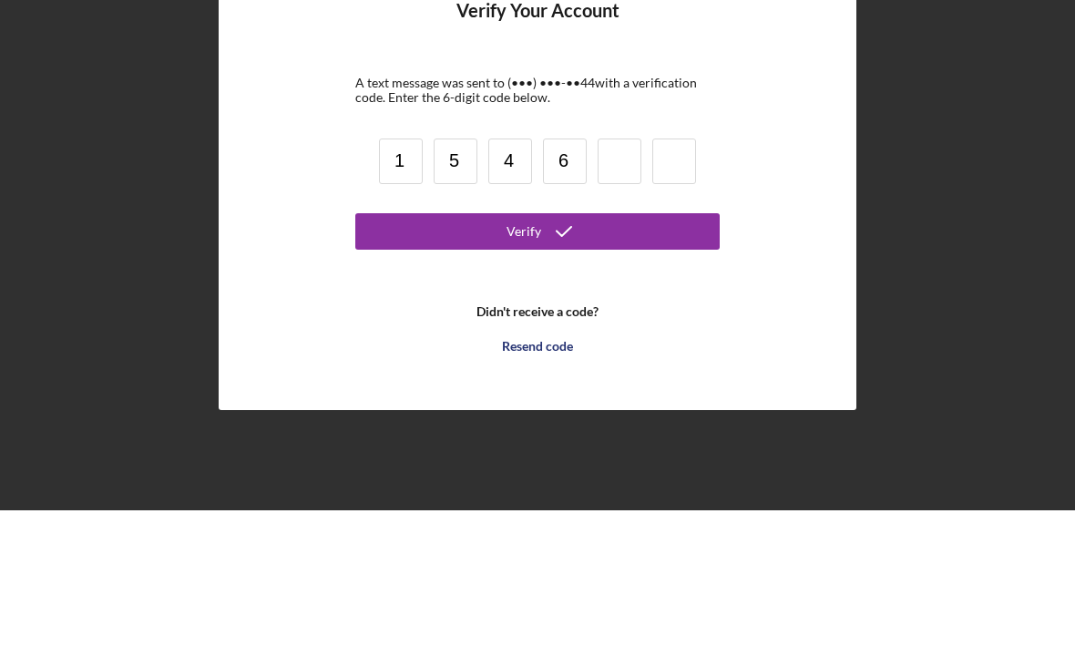
type input "6"
type input "5"
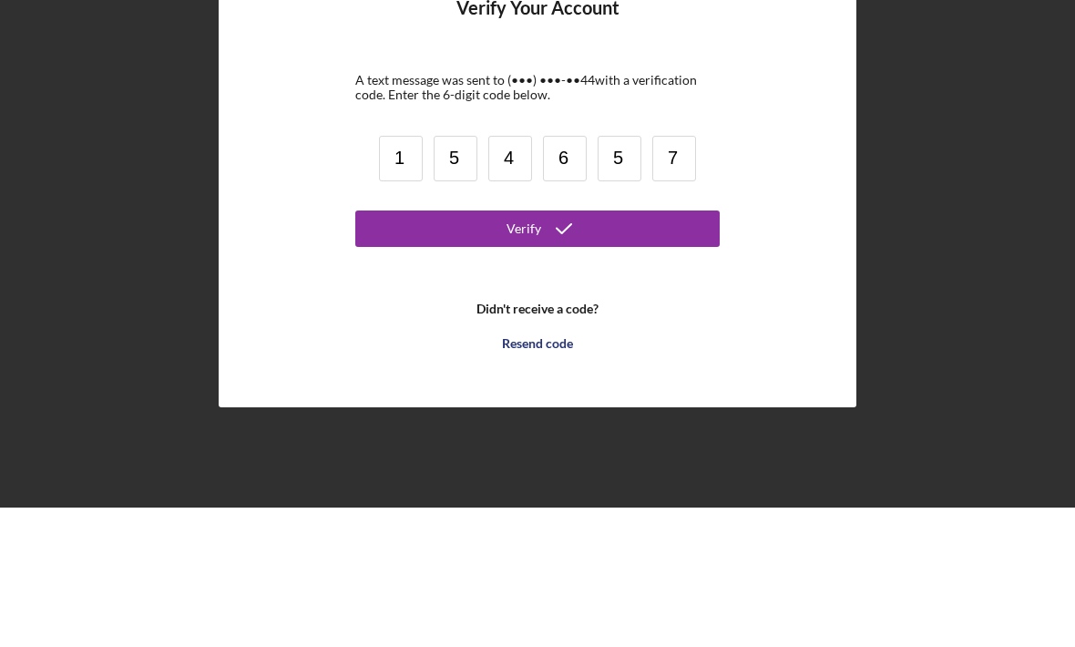
type input "7"
click at [579, 345] on icon "submit" at bounding box center [564, 368] width 46 height 46
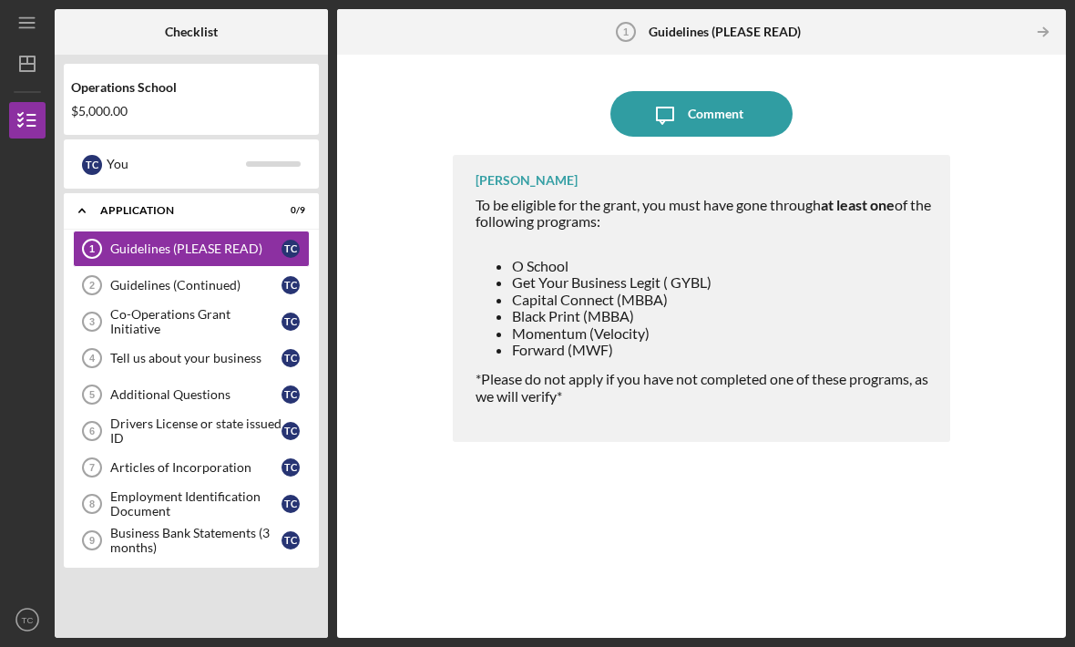
click at [229, 241] on div "Guidelines (PLEASE READ)" at bounding box center [195, 248] width 171 height 15
click at [605, 324] on span "Momentum (Velocity)" at bounding box center [581, 332] width 138 height 17
click at [210, 247] on div "Guidelines (PLEASE READ)" at bounding box center [195, 248] width 171 height 15
click at [226, 278] on div "Guidelines (Continued)" at bounding box center [195, 285] width 171 height 15
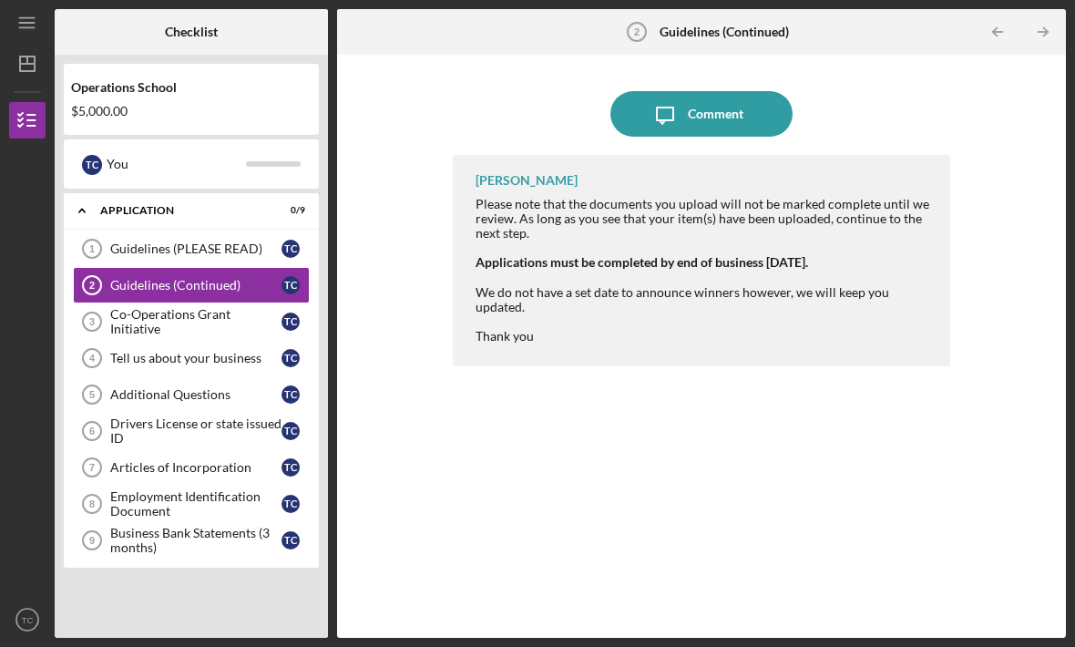
click at [202, 307] on div "Co-Operations Grant Initiative" at bounding box center [195, 321] width 171 height 29
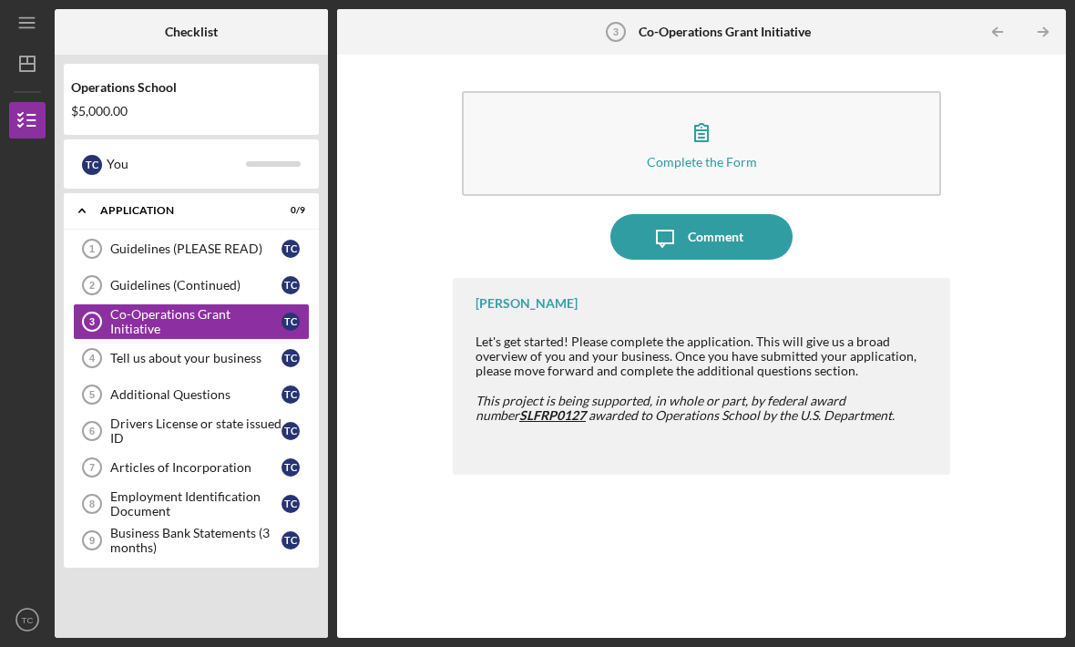
click at [716, 155] on div "Complete the Form" at bounding box center [702, 162] width 110 height 14
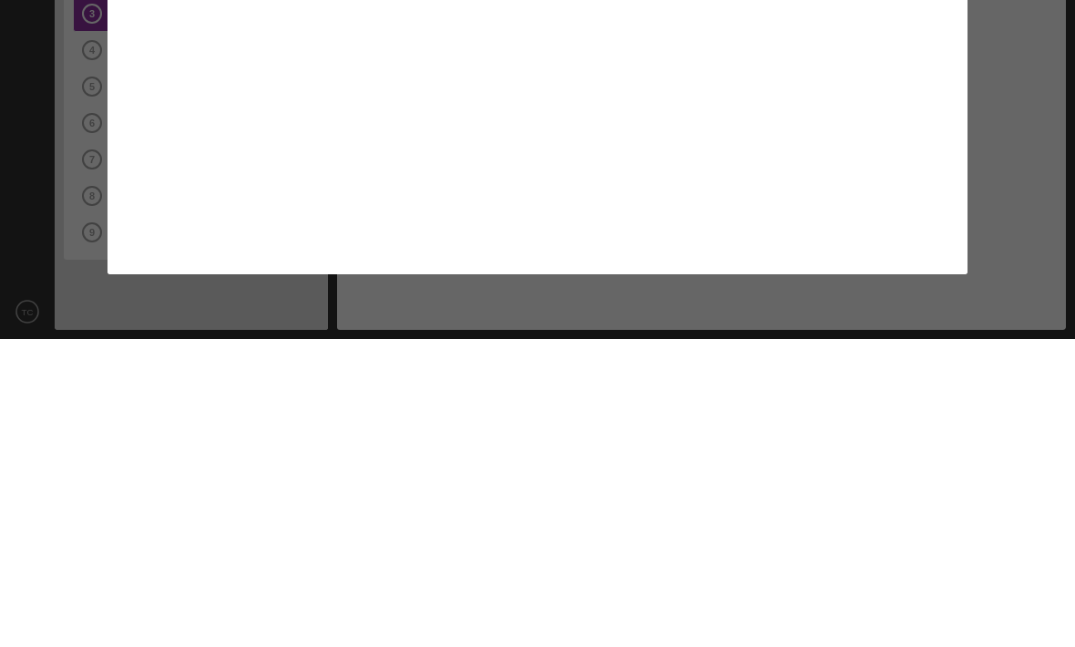
scroll to position [60, 0]
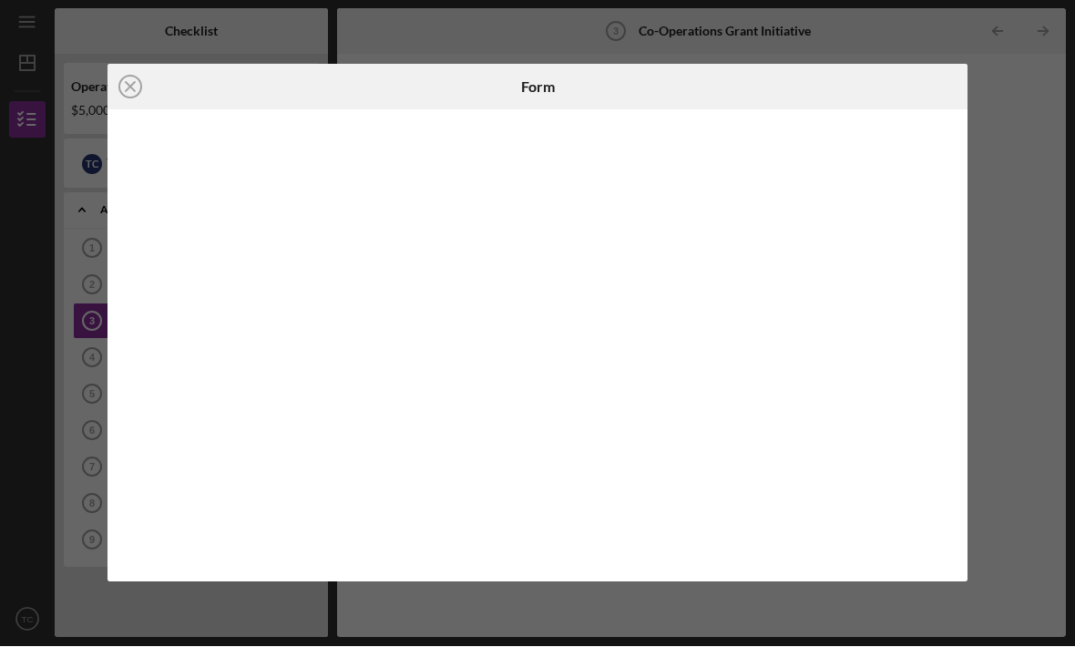
click at [1017, 262] on div "Icon/Close Form" at bounding box center [537, 323] width 1075 height 647
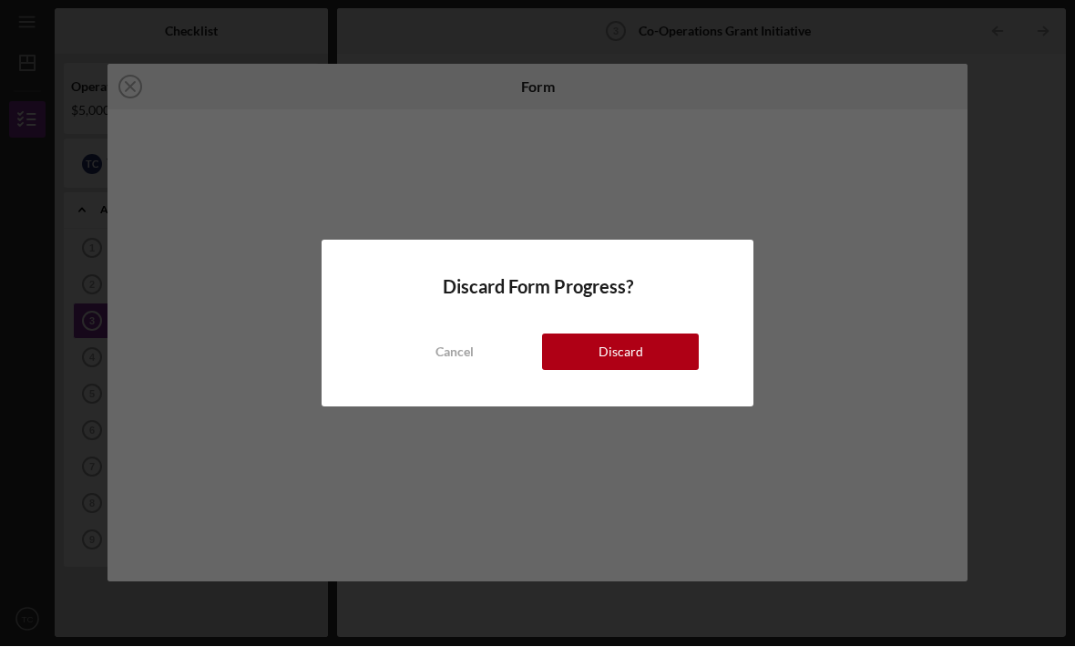
click at [642, 340] on button "Discard" at bounding box center [620, 352] width 157 height 36
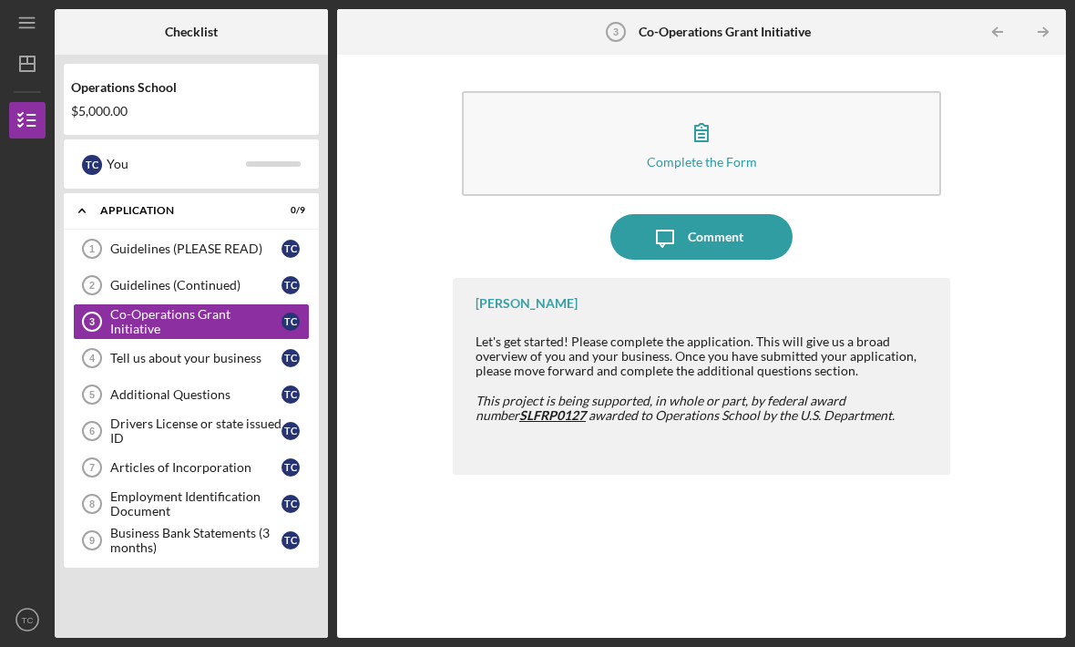
click at [729, 91] on button "Complete the Form Form" at bounding box center [701, 143] width 479 height 105
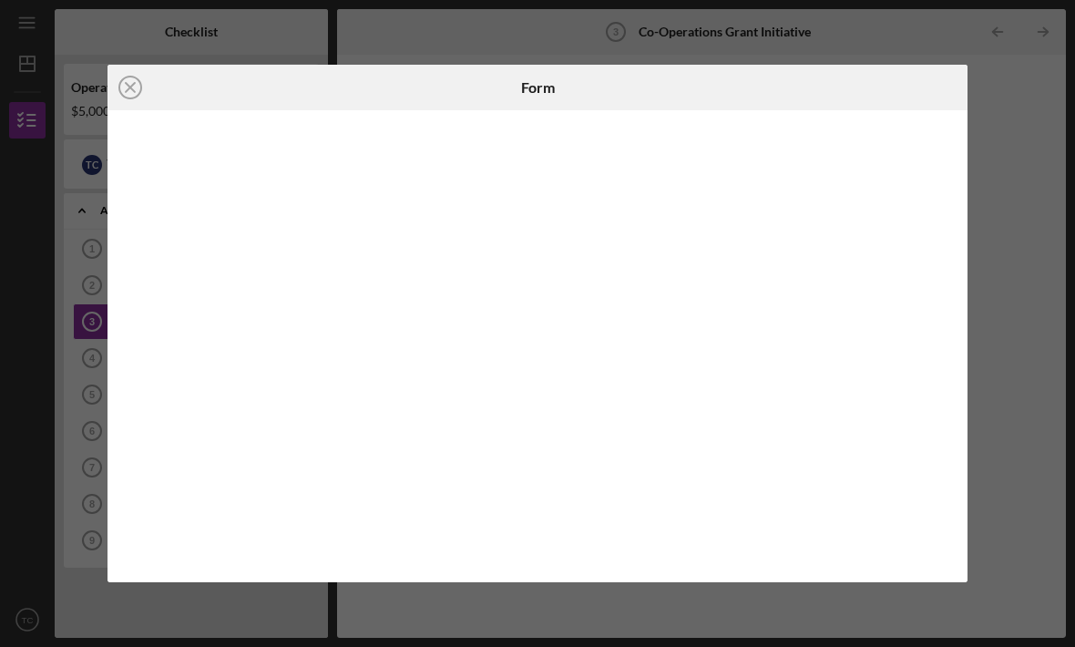
click at [128, 93] on icon "Icon/Close" at bounding box center [130, 88] width 46 height 46
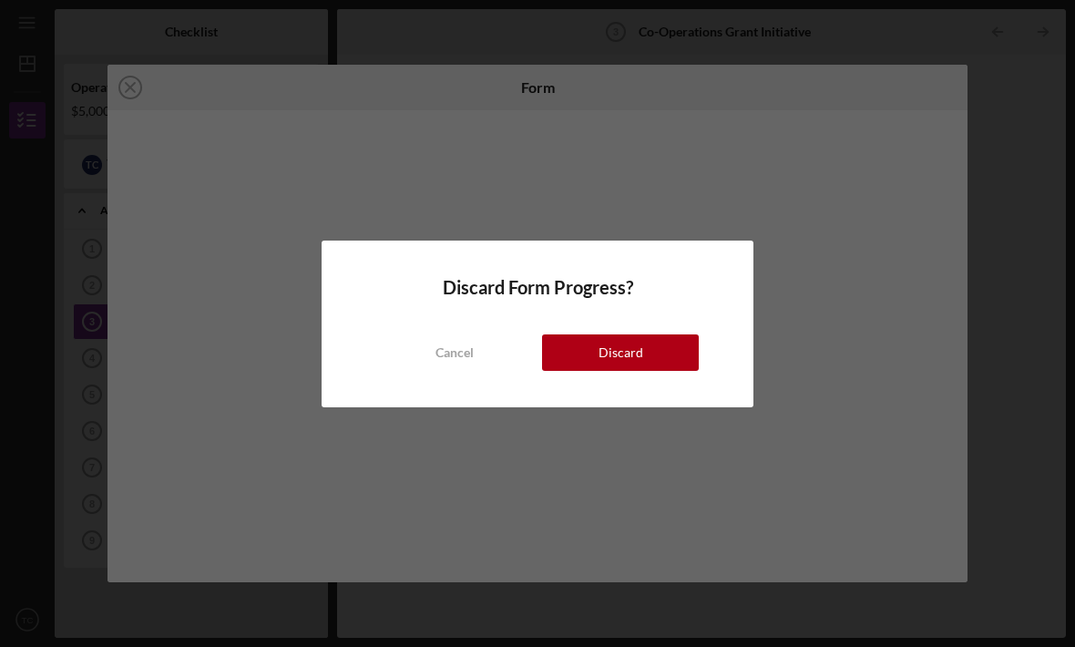
click at [644, 333] on div "Cancel Discard" at bounding box center [537, 334] width 322 height 73
click at [437, 344] on div "Cancel" at bounding box center [454, 352] width 38 height 36
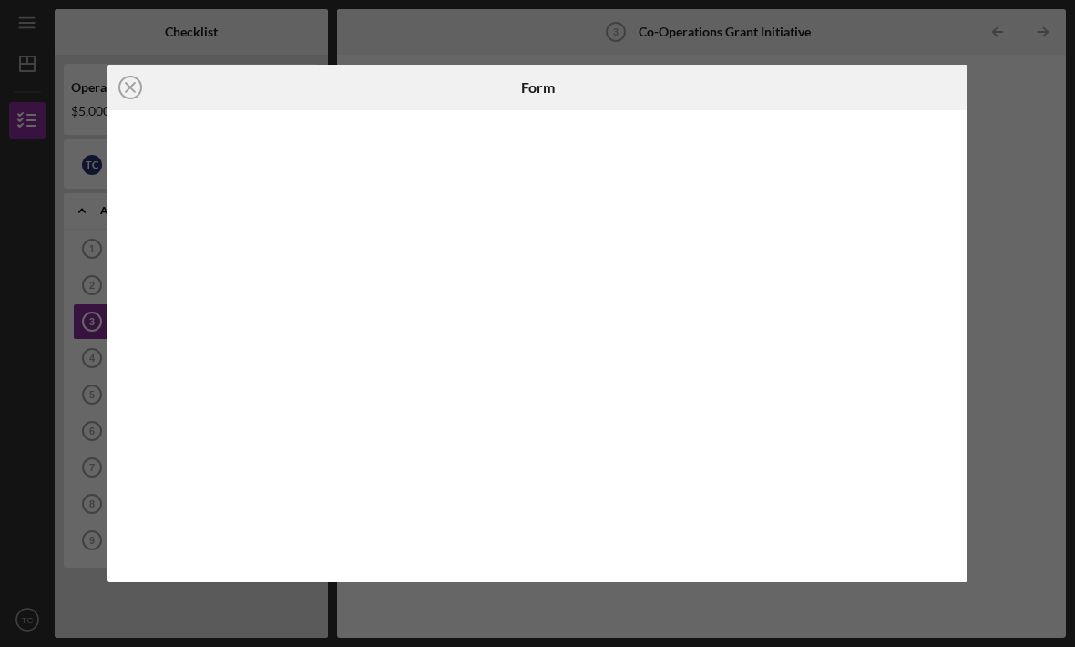
click at [1013, 240] on div "Icon/Close Form" at bounding box center [537, 323] width 1075 height 647
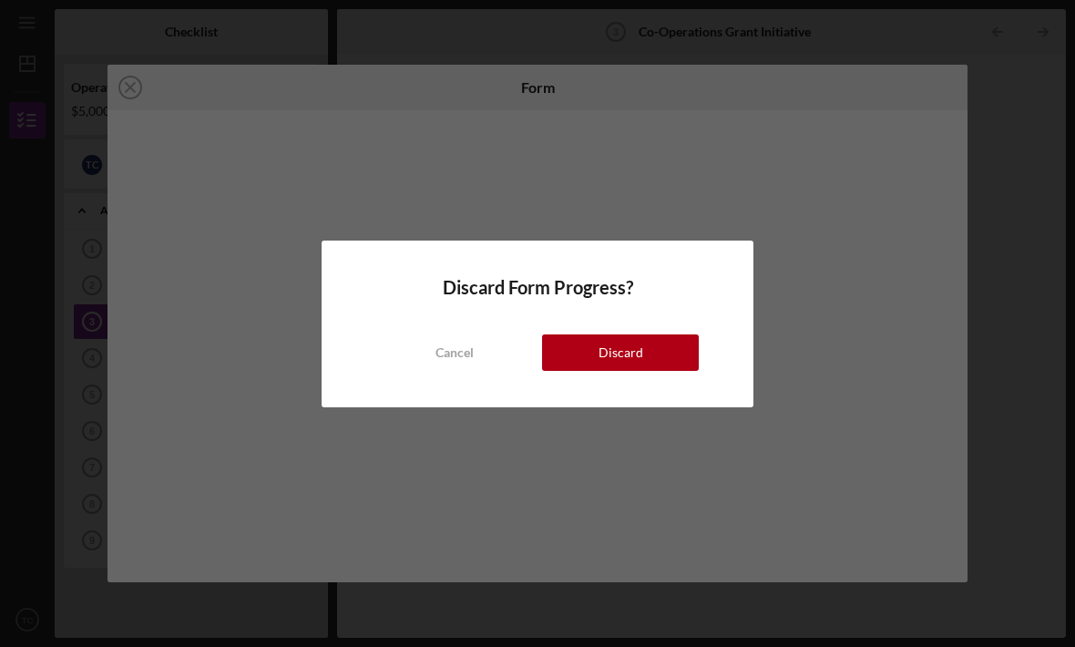
click at [437, 348] on div "Cancel" at bounding box center [454, 352] width 38 height 36
